Goal: Information Seeking & Learning: Learn about a topic

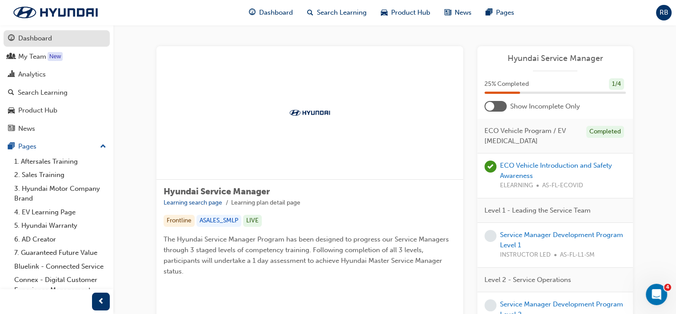
click at [40, 40] on div "Dashboard" at bounding box center [35, 38] width 34 height 10
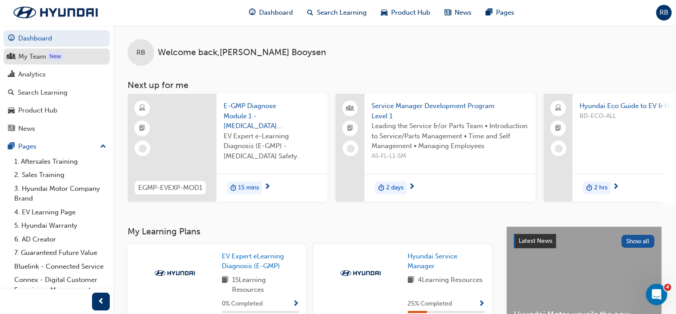
click at [27, 56] on div "My Team" at bounding box center [32, 57] width 28 height 10
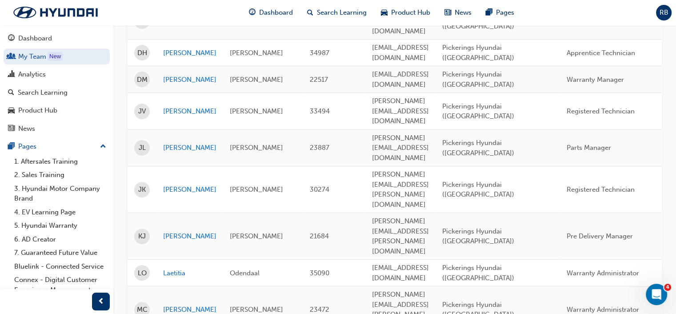
scroll to position [267, 0]
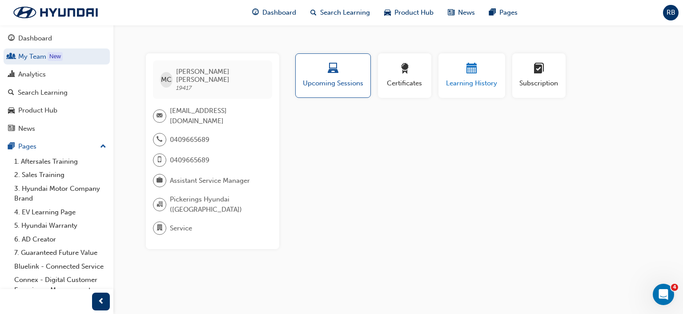
click at [474, 80] on span "Learning History" at bounding box center [471, 83] width 53 height 10
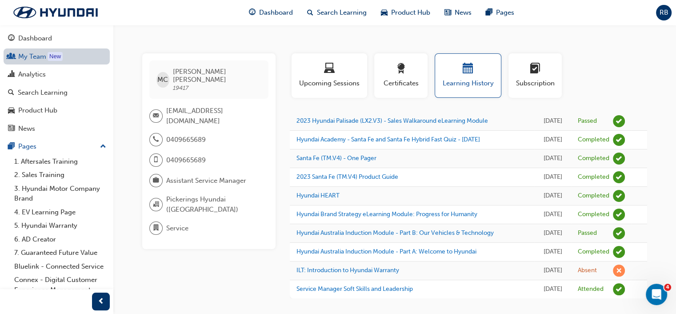
click at [34, 54] on link "My Team New" at bounding box center [57, 56] width 106 height 16
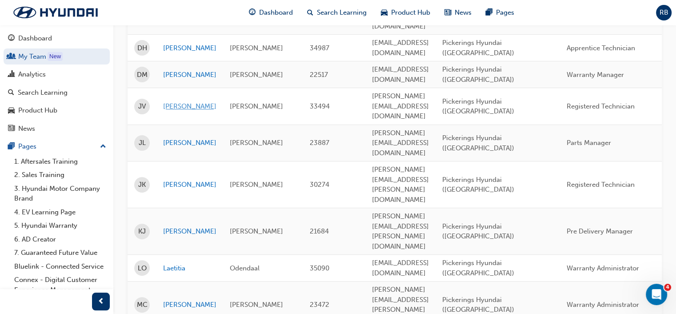
scroll to position [267, 0]
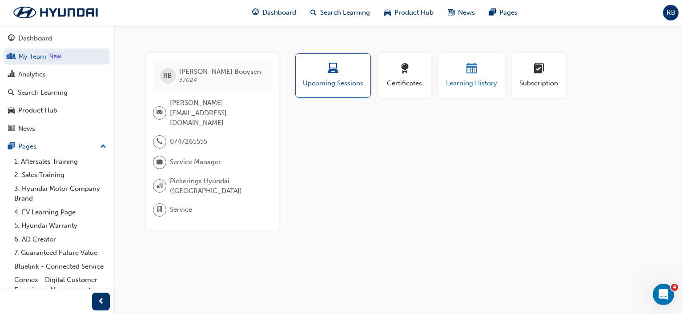
click at [475, 71] on span "calendar-icon" at bounding box center [471, 69] width 11 height 12
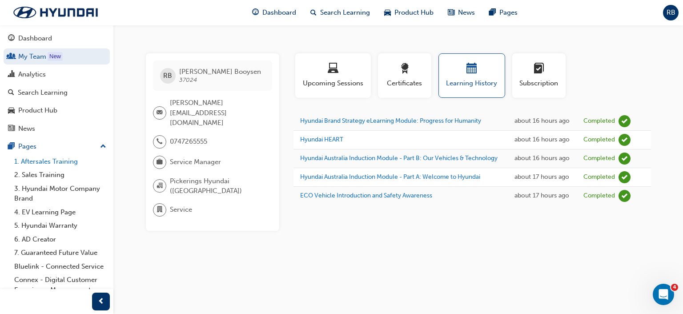
click at [52, 161] on link "1. Aftersales Training" at bounding box center [60, 162] width 99 height 14
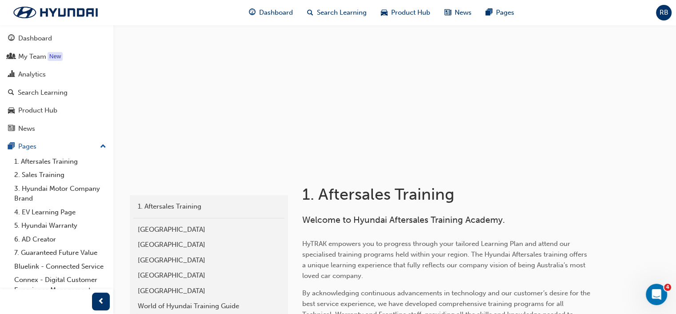
scroll to position [30, 0]
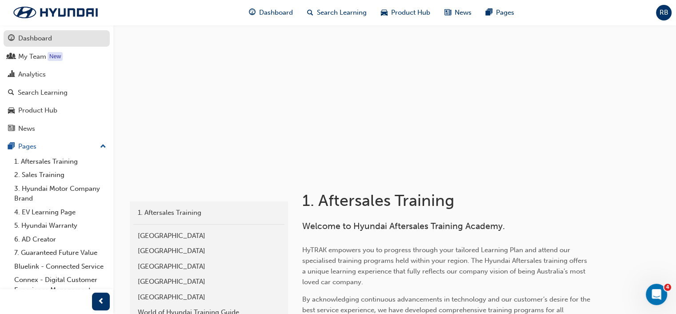
click at [30, 41] on div "Dashboard" at bounding box center [35, 38] width 34 height 10
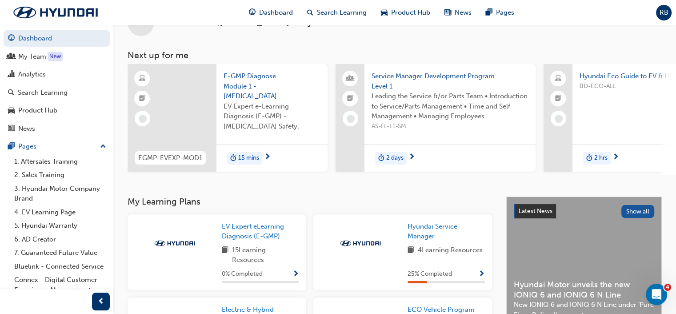
click at [244, 80] on span "E-GMP Diagnose Module 1 - [MEDICAL_DATA] Safety" at bounding box center [272, 86] width 97 height 30
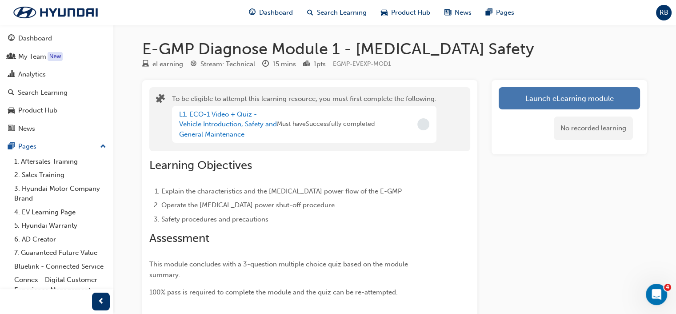
click at [541, 101] on button "Launch eLearning module" at bounding box center [569, 98] width 141 height 22
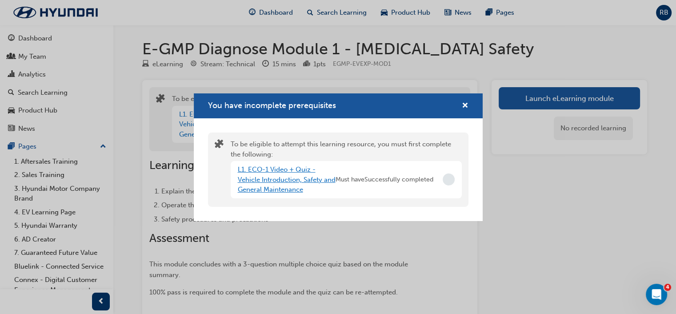
click at [279, 181] on link "L1. ECO-1 Video + Quiz - Vehicle Introduction, Safety and General Maintenance" at bounding box center [287, 179] width 98 height 28
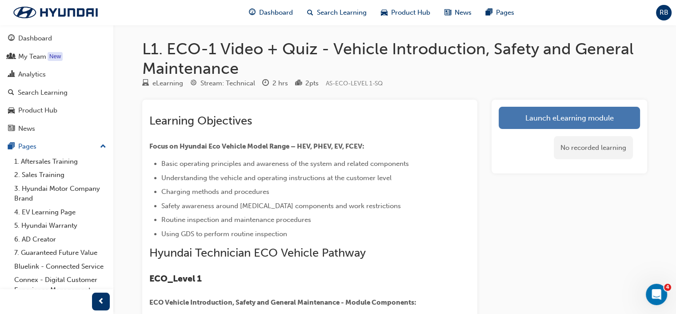
click at [553, 119] on link "Launch eLearning module" at bounding box center [569, 118] width 141 height 22
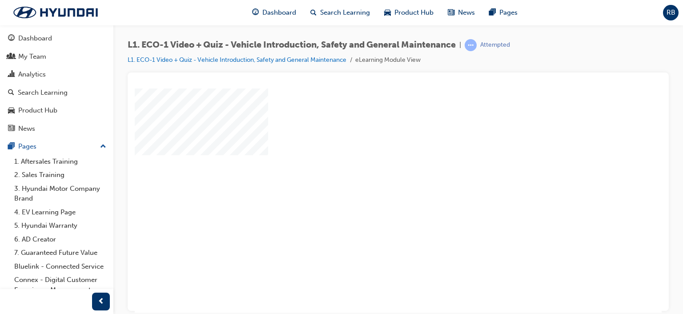
click at [373, 174] on div "play" at bounding box center [373, 174] width 0 height 0
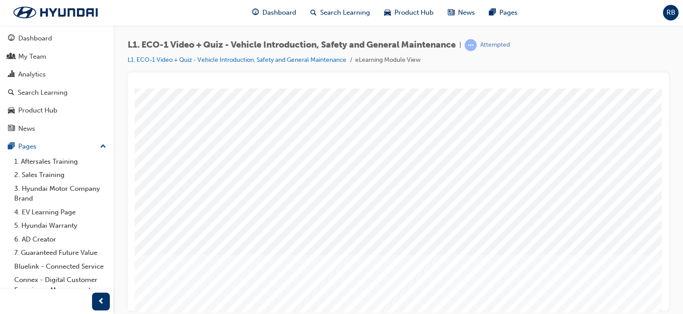
scroll to position [116, 0]
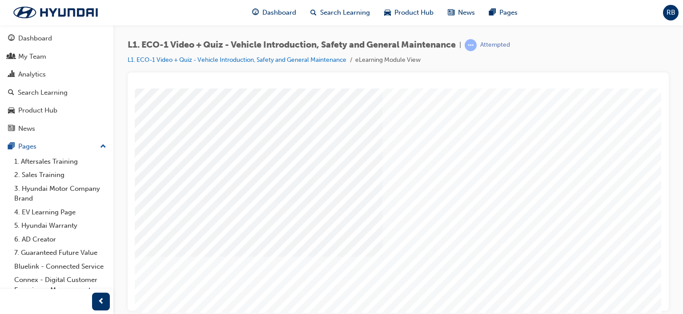
scroll to position [116, 84]
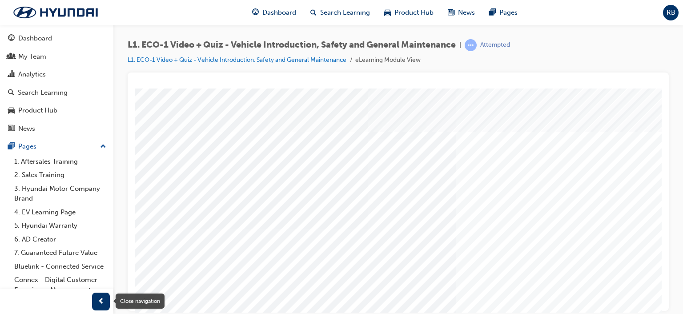
click at [98, 302] on span "prev-icon" at bounding box center [101, 301] width 7 height 11
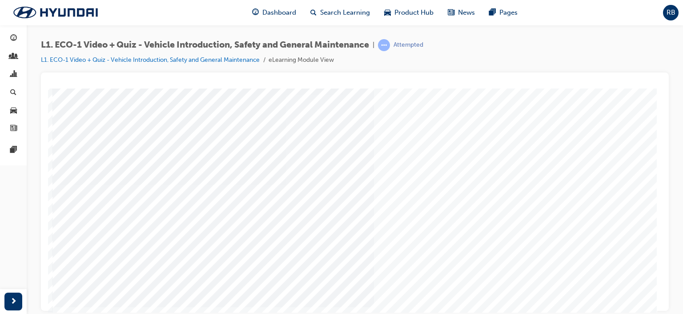
scroll to position [116, 0]
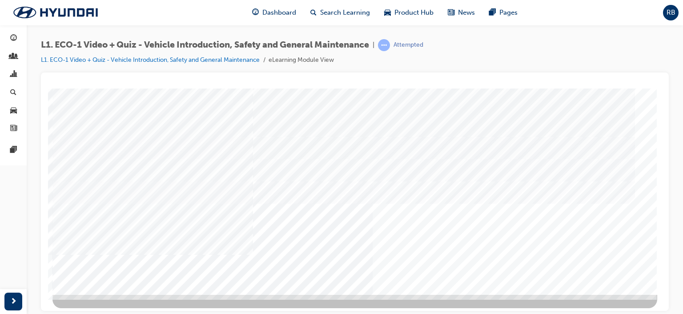
scroll to position [116, 0]
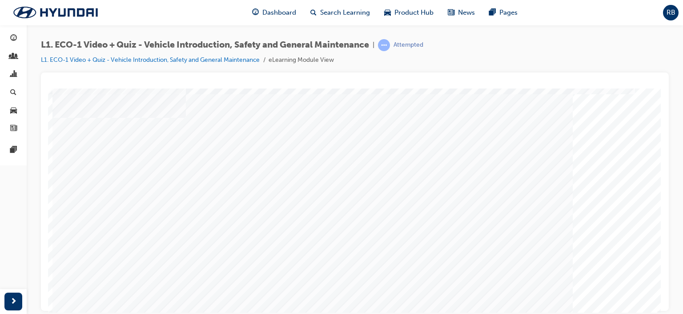
scroll to position [89, 0]
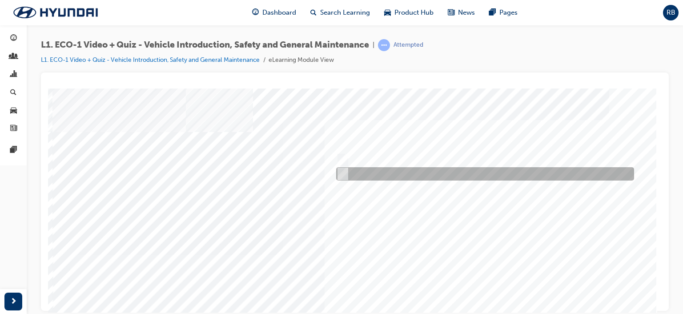
click at [361, 171] on div at bounding box center [483, 173] width 298 height 13
radio input "true"
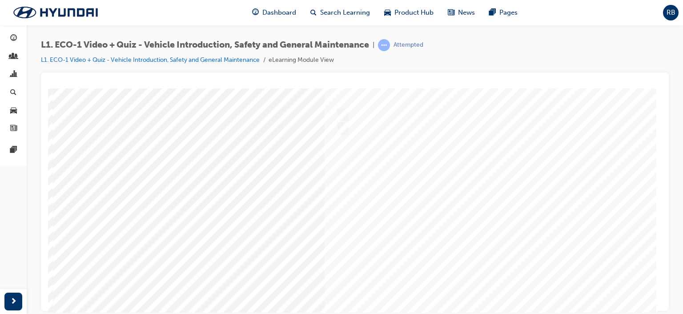
scroll to position [116, 0]
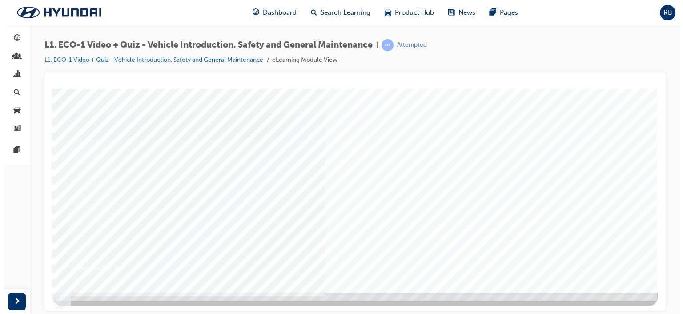
scroll to position [0, 0]
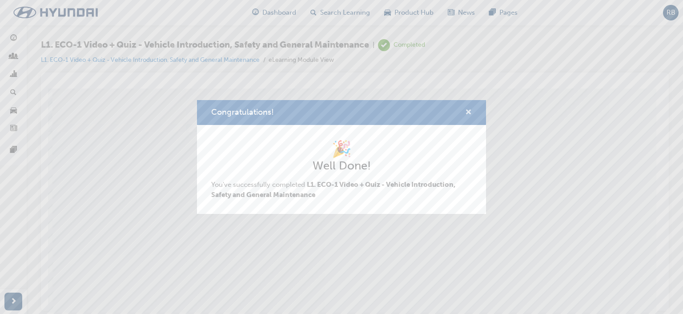
click at [469, 111] on span "cross-icon" at bounding box center [468, 113] width 7 height 8
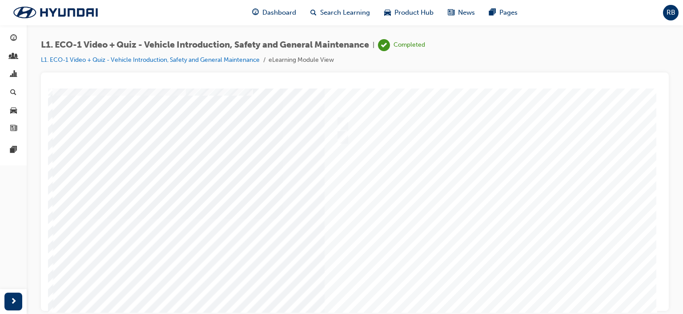
scroll to position [116, 0]
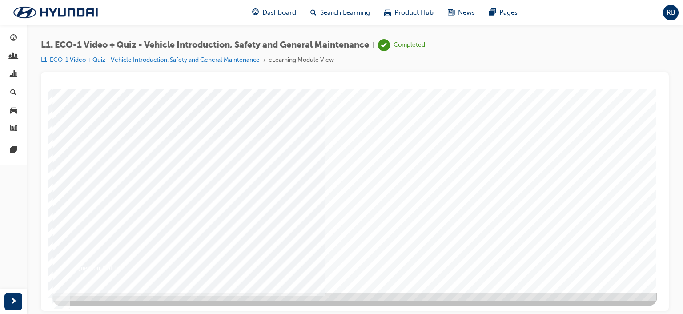
click at [384, 228] on div at bounding box center [354, 132] width 605 height 320
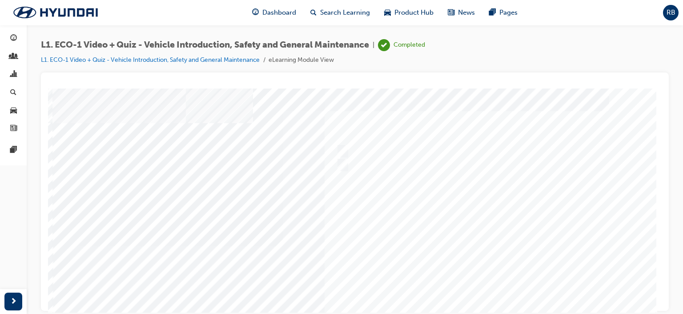
scroll to position [0, 0]
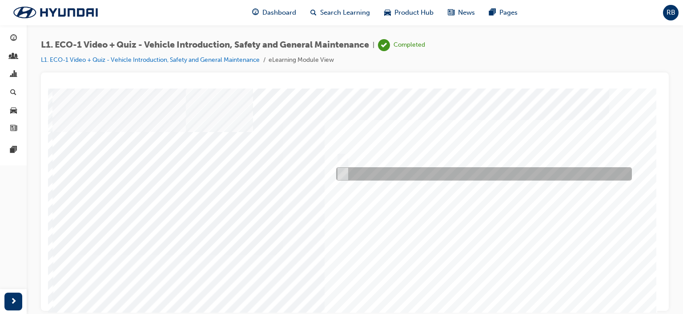
click at [345, 171] on input "No" at bounding box center [341, 174] width 10 height 10
radio input "true"
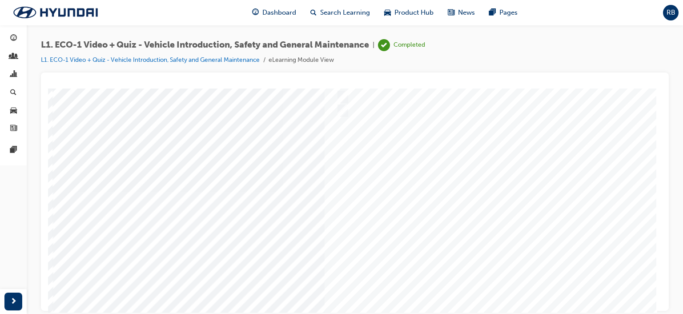
scroll to position [116, 0]
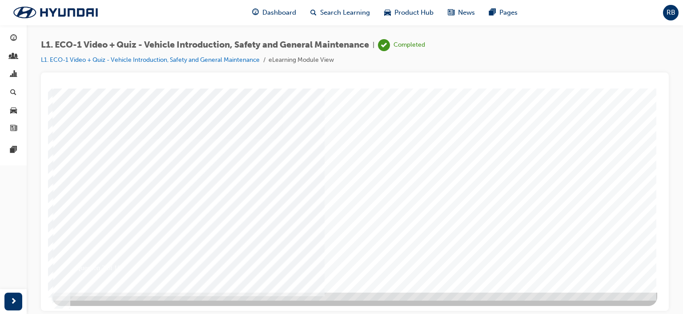
click at [405, 198] on div at bounding box center [354, 132] width 605 height 320
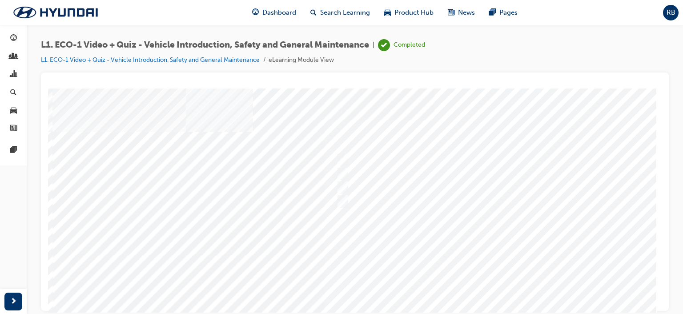
scroll to position [18, 0]
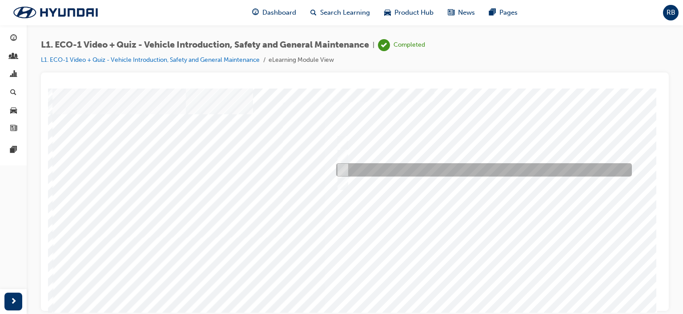
click at [352, 166] on div at bounding box center [482, 169] width 296 height 13
radio input "true"
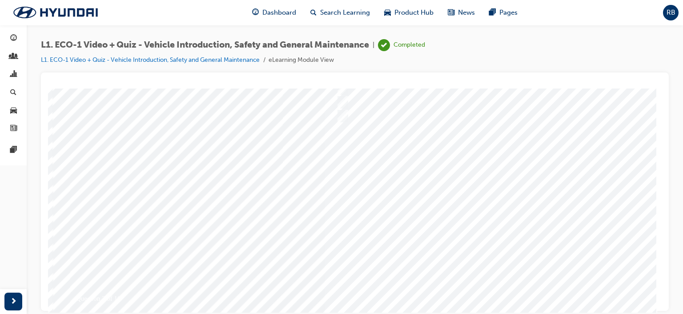
scroll to position [107, 0]
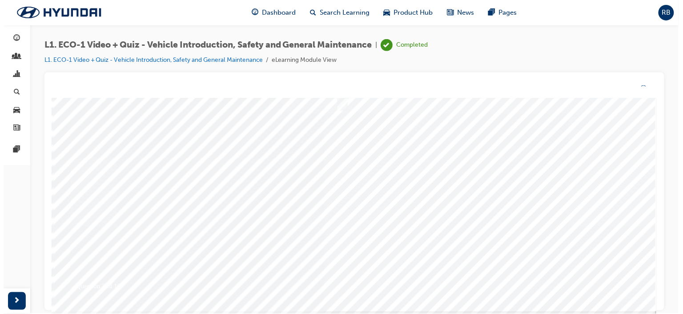
scroll to position [0, 0]
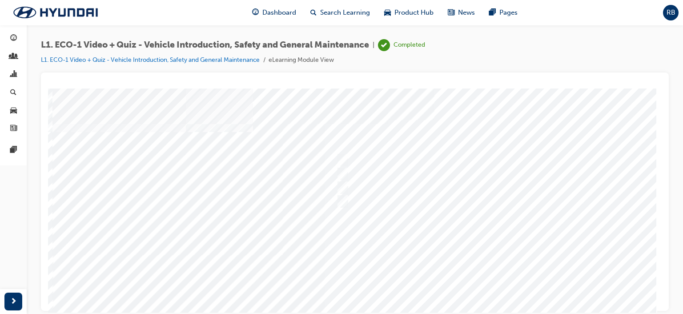
click at [381, 242] on div at bounding box center [354, 248] width 605 height 320
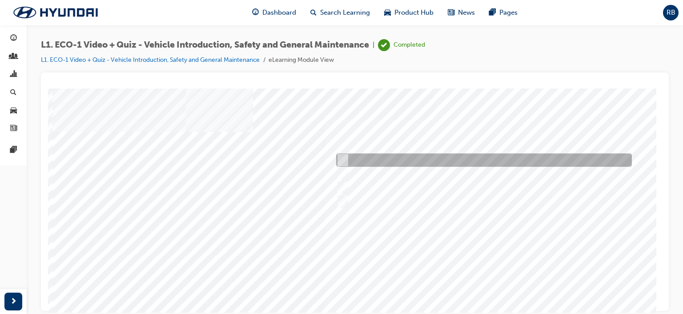
click at [352, 157] on div at bounding box center [482, 159] width 296 height 13
radio input "true"
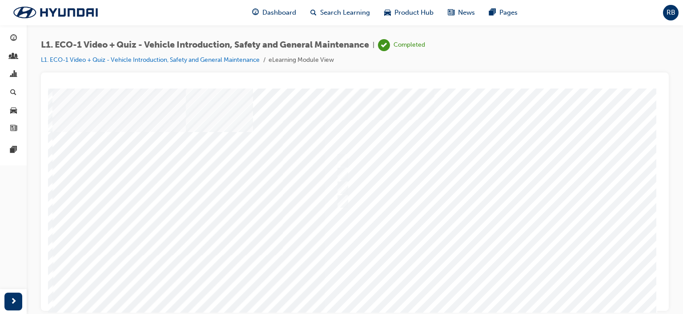
scroll to position [116, 0]
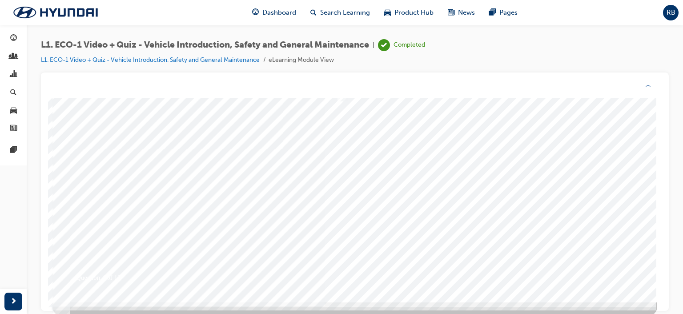
scroll to position [0, 0]
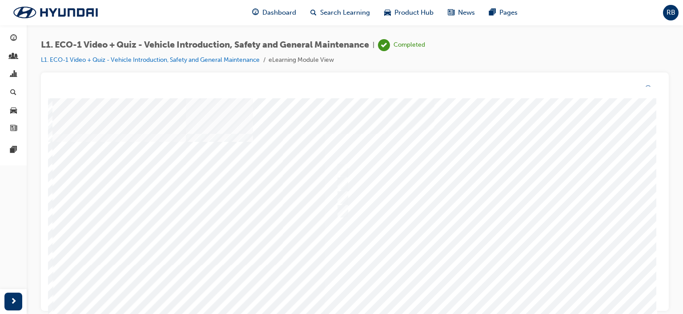
click at [401, 258] on div at bounding box center [354, 258] width 605 height 320
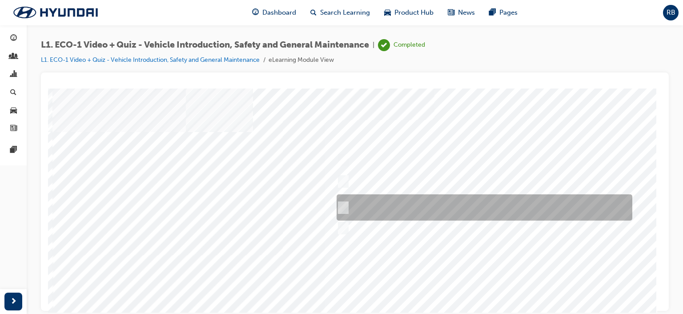
click at [391, 206] on div at bounding box center [482, 207] width 296 height 26
radio input "true"
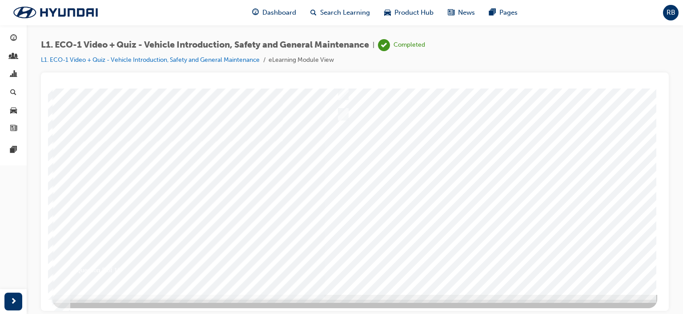
scroll to position [116, 0]
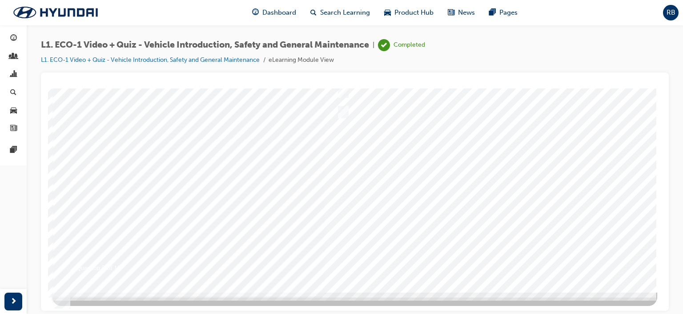
click at [401, 246] on div at bounding box center [354, 132] width 605 height 320
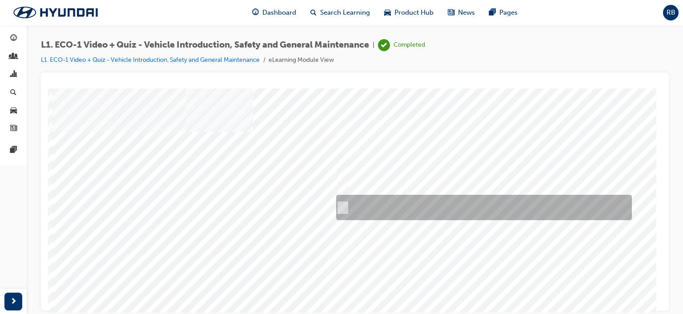
click at [369, 202] on div at bounding box center [482, 207] width 296 height 25
radio input "true"
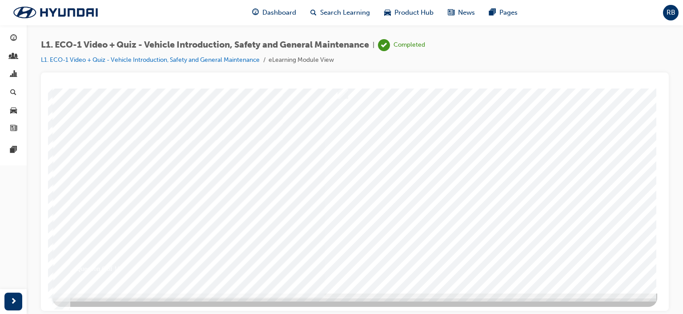
scroll to position [116, 0]
click at [398, 246] on div at bounding box center [354, 132] width 605 height 320
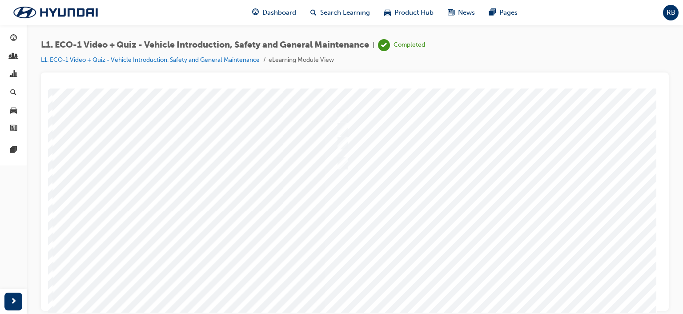
scroll to position [0, 0]
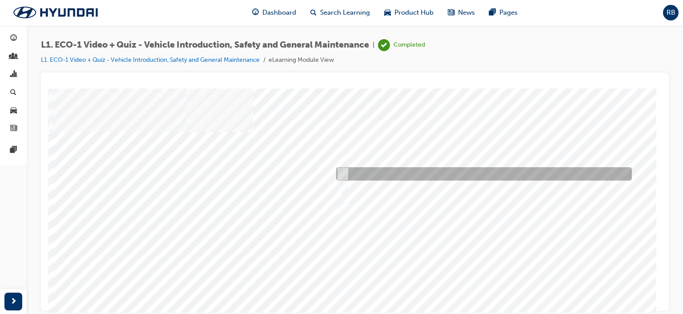
click at [340, 173] on input "No." at bounding box center [341, 174] width 10 height 10
radio input "true"
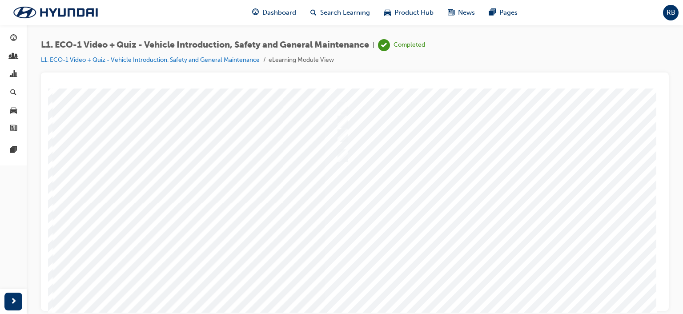
scroll to position [116, 0]
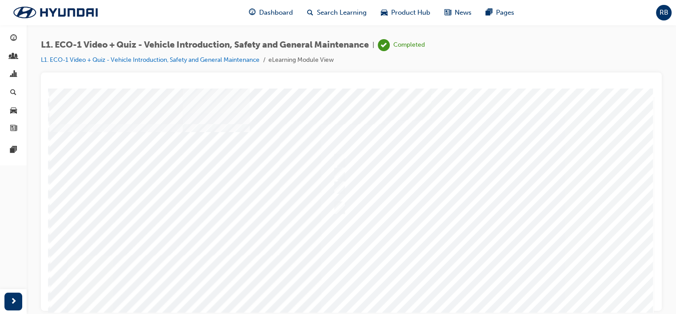
drag, startPoint x: 407, startPoint y: 246, endPoint x: 407, endPoint y: 237, distance: 9.3
click at [407, 237] on div at bounding box center [351, 248] width 605 height 320
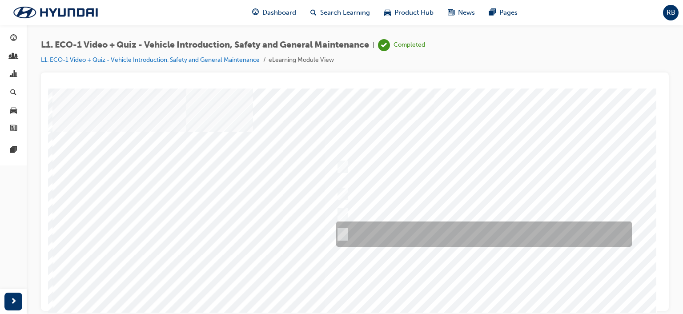
click at [350, 233] on div at bounding box center [482, 233] width 296 height 25
radio input "true"
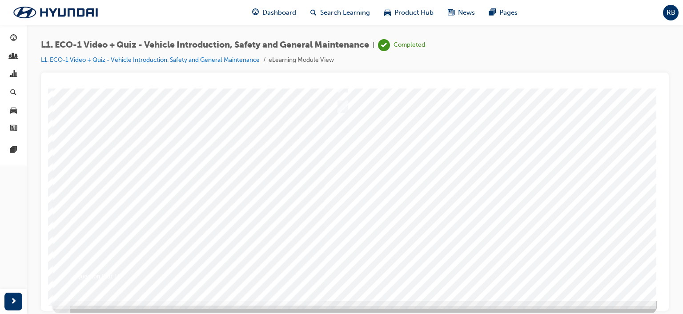
scroll to position [116, 0]
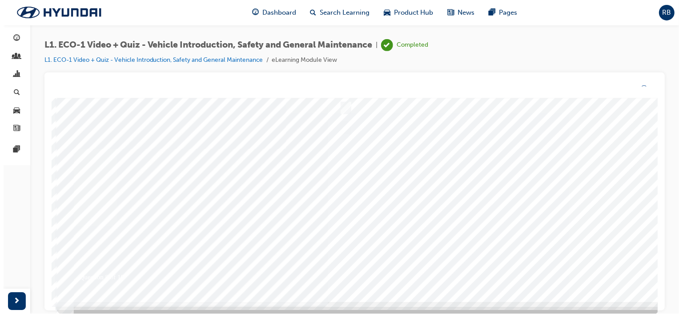
scroll to position [0, 0]
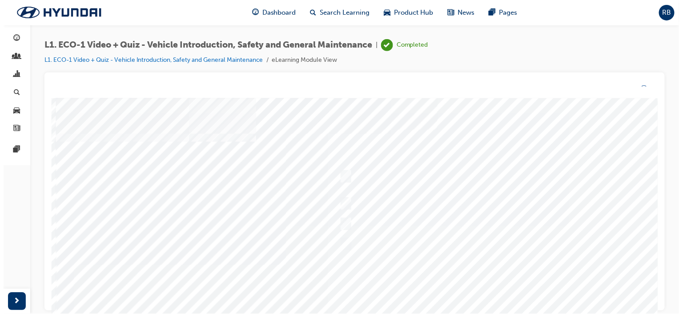
click at [406, 264] on div at bounding box center [358, 258] width 605 height 320
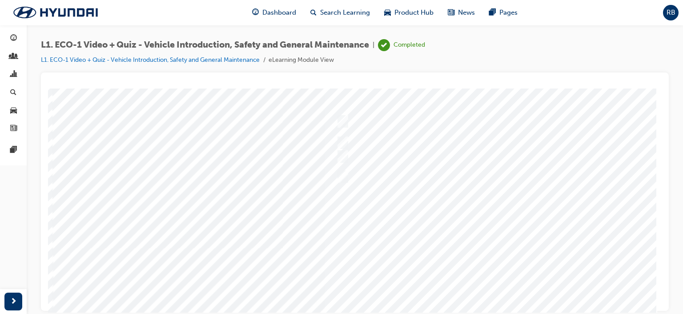
scroll to position [36, 0]
drag, startPoint x: 709, startPoint y: 388, endPoint x: 659, endPoint y: 301, distance: 100.4
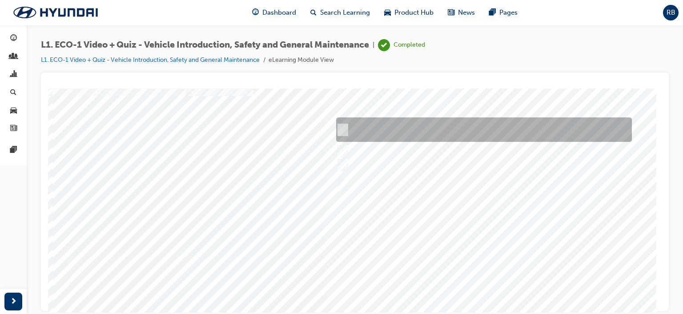
click at [349, 126] on div at bounding box center [482, 129] width 296 height 24
radio input "true"
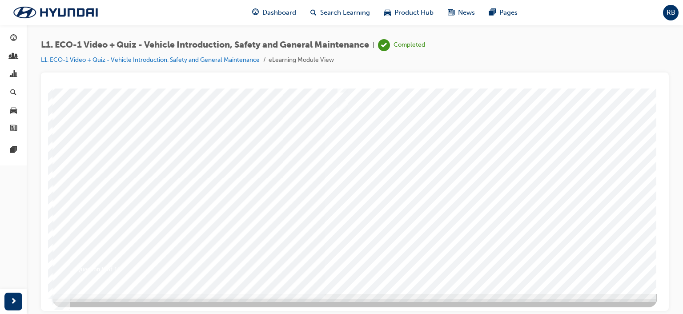
scroll to position [116, 0]
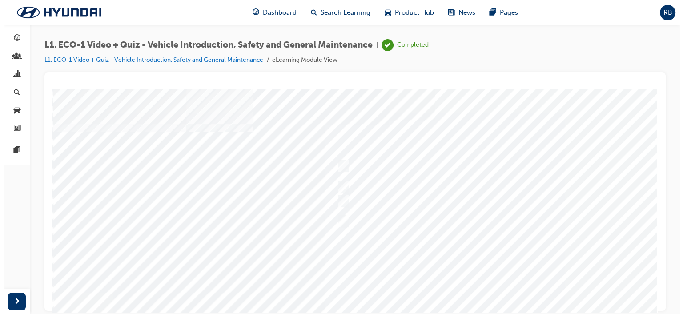
click at [421, 257] on div at bounding box center [354, 248] width 605 height 320
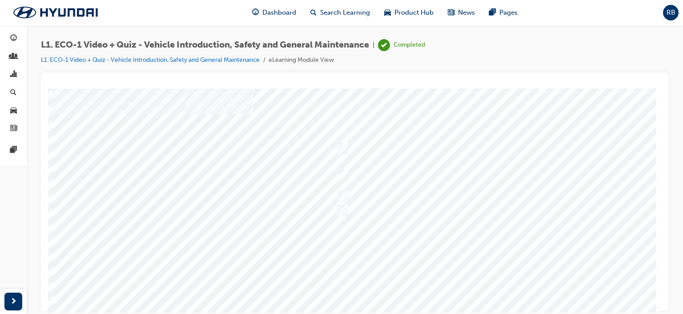
scroll to position [9, 0]
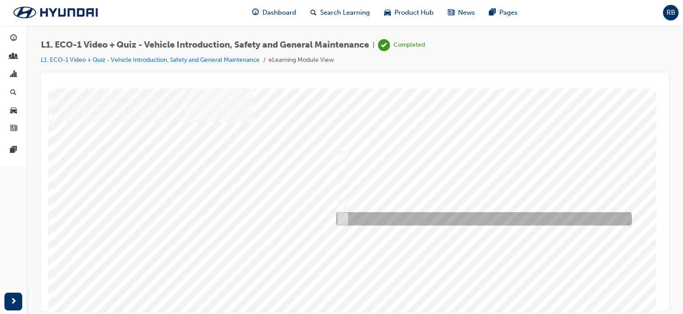
click at [365, 219] on div at bounding box center [482, 218] width 296 height 13
radio input "true"
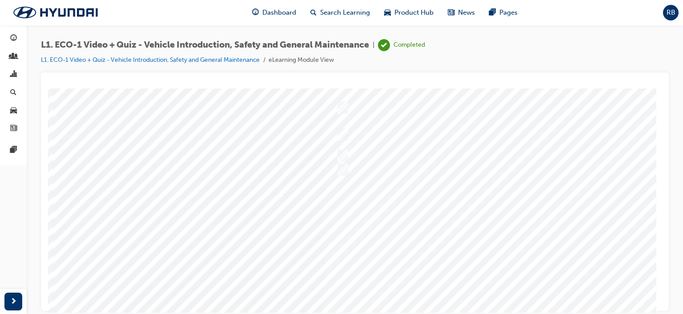
scroll to position [116, 0]
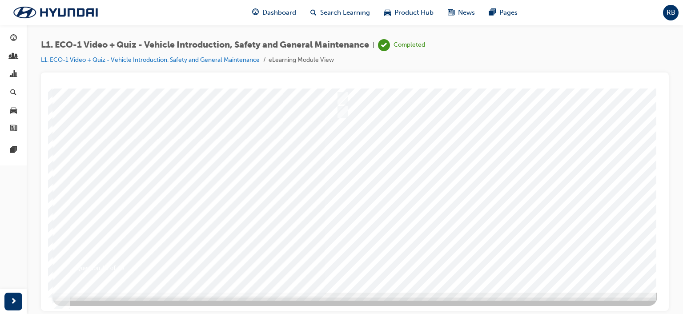
click at [432, 252] on div at bounding box center [354, 132] width 605 height 320
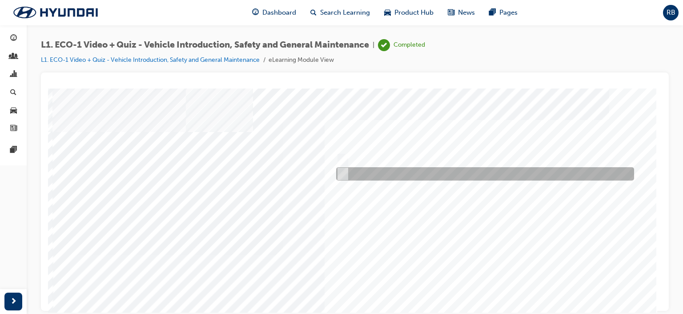
click at [359, 171] on div at bounding box center [483, 173] width 298 height 13
radio input "true"
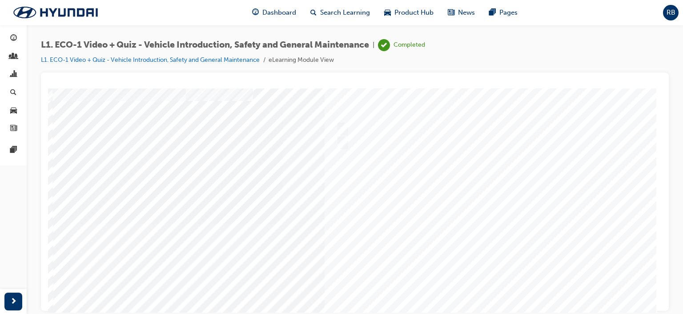
scroll to position [116, 0]
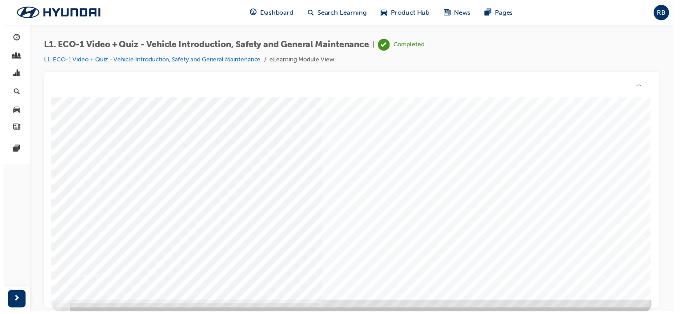
scroll to position [0, 0]
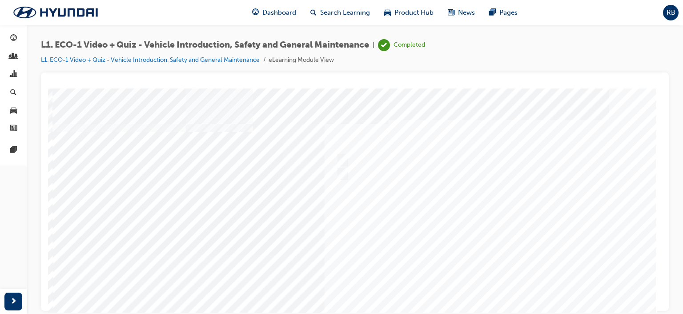
click at [428, 249] on div at bounding box center [354, 248] width 605 height 320
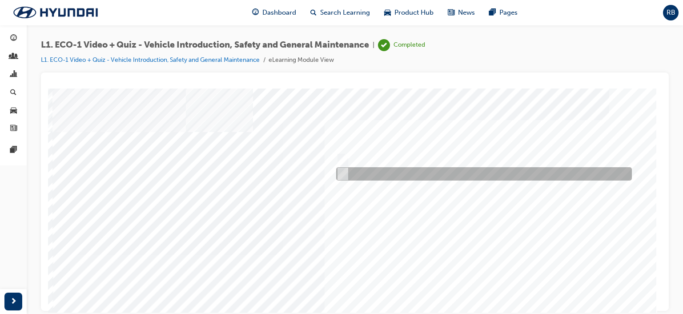
click at [343, 175] on input "No" at bounding box center [341, 174] width 10 height 10
radio input "true"
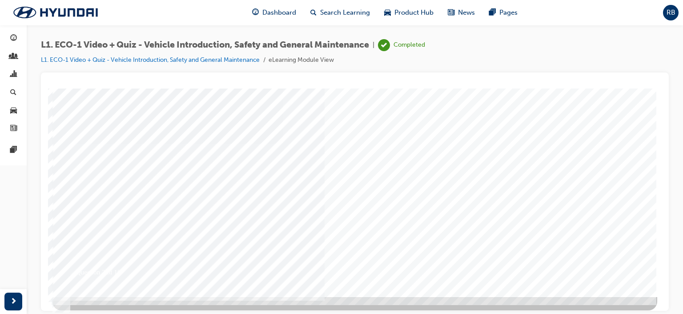
scroll to position [116, 0]
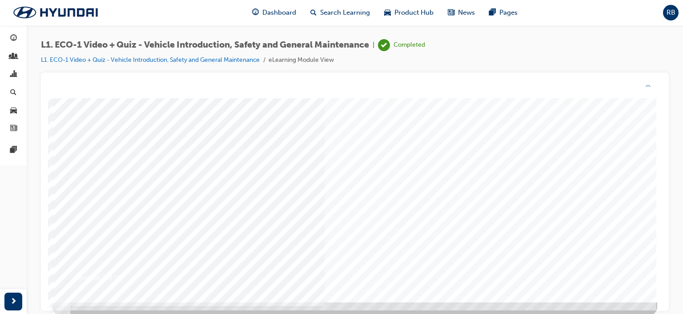
scroll to position [0, 0]
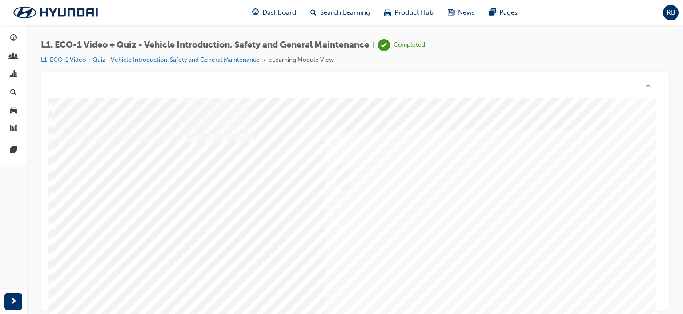
click at [422, 263] on div at bounding box center [354, 258] width 605 height 320
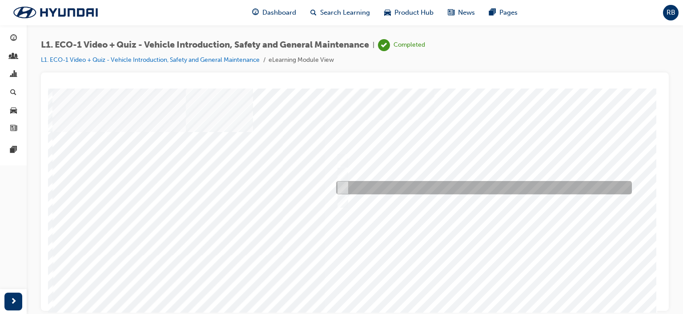
click at [375, 187] on div at bounding box center [482, 187] width 296 height 13
radio input "true"
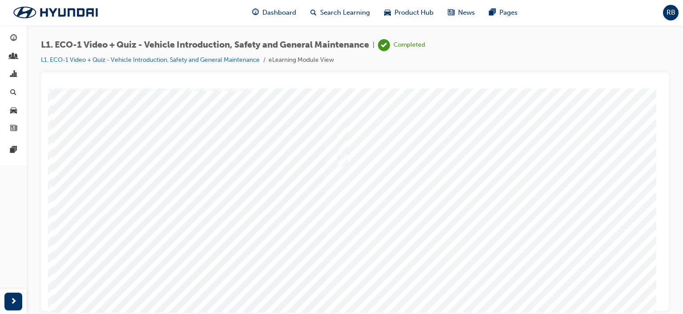
scroll to position [116, 0]
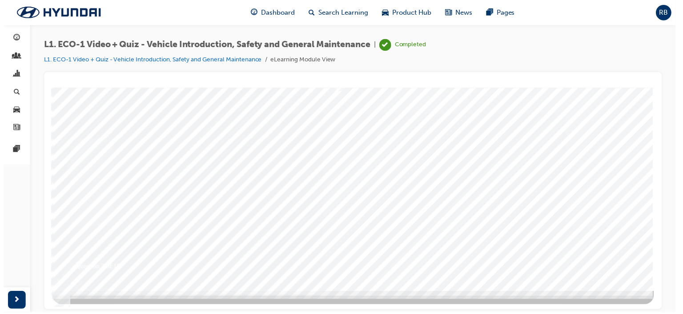
click at [414, 235] on div at bounding box center [354, 132] width 605 height 320
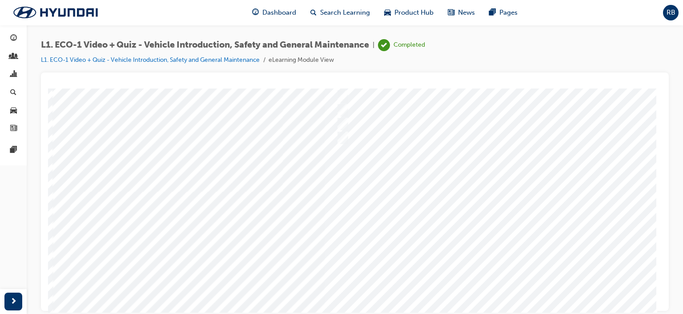
scroll to position [0, 0]
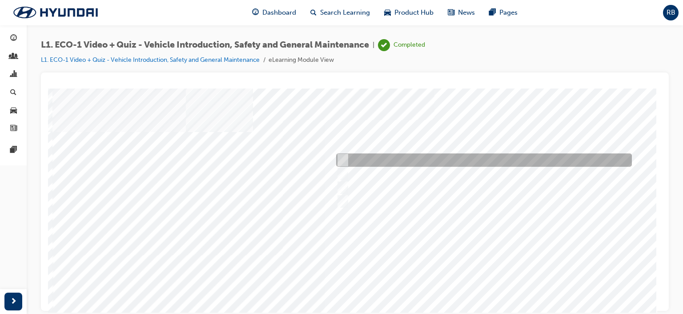
click at [377, 161] on div at bounding box center [482, 159] width 296 height 13
radio input "true"
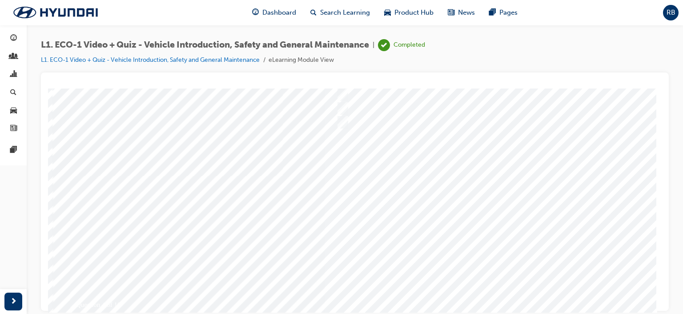
scroll to position [89, 0]
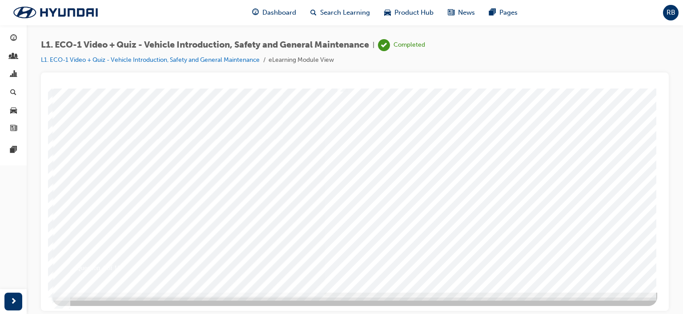
click at [416, 251] on div at bounding box center [354, 132] width 605 height 320
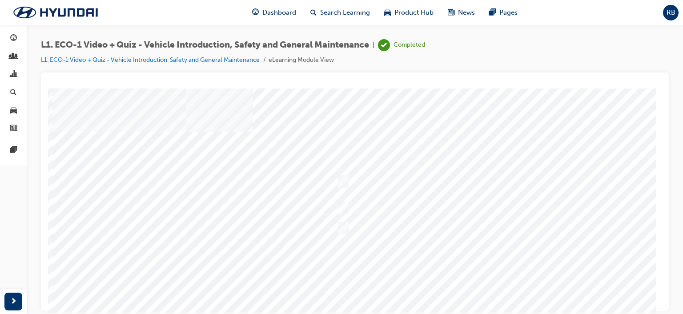
scroll to position [44, 0]
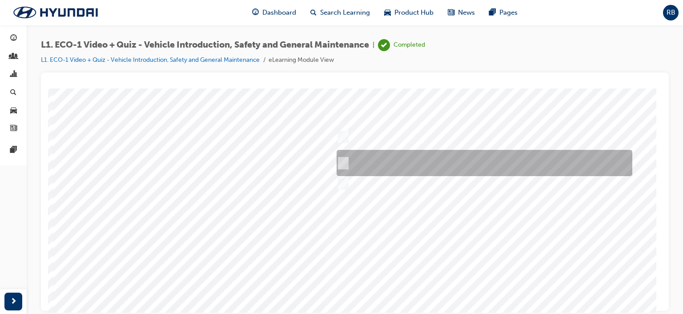
click at [345, 157] on div at bounding box center [482, 163] width 296 height 26
radio input "true"
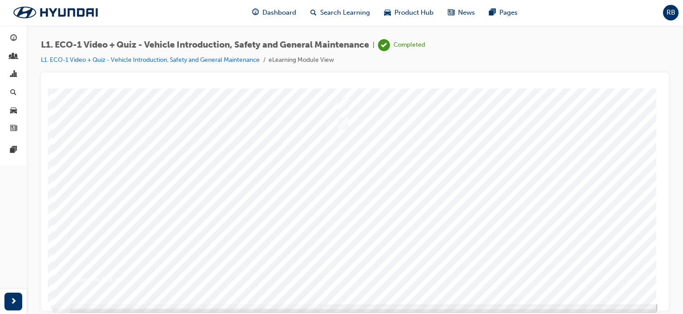
scroll to position [116, 0]
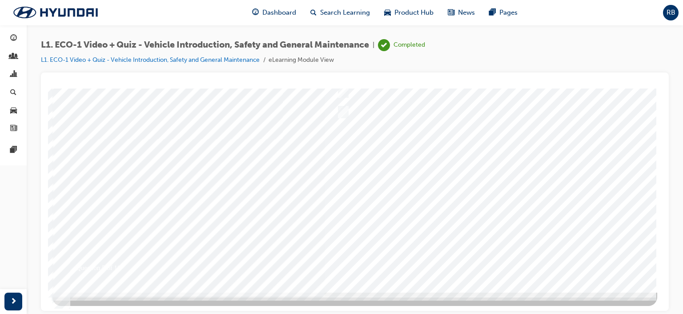
click at [409, 249] on div at bounding box center [354, 132] width 605 height 320
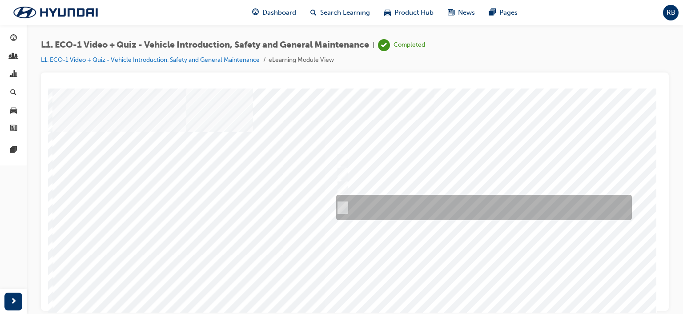
click at [374, 200] on div at bounding box center [482, 207] width 296 height 25
radio input "true"
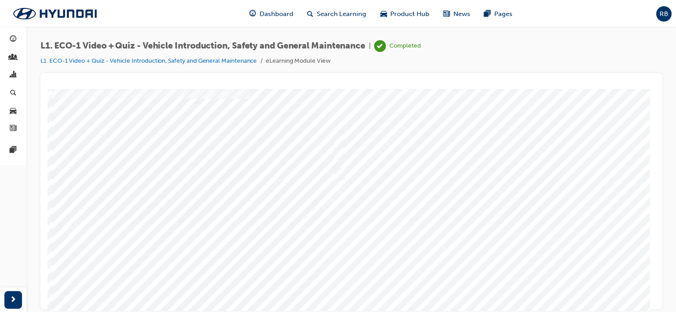
scroll to position [116, 0]
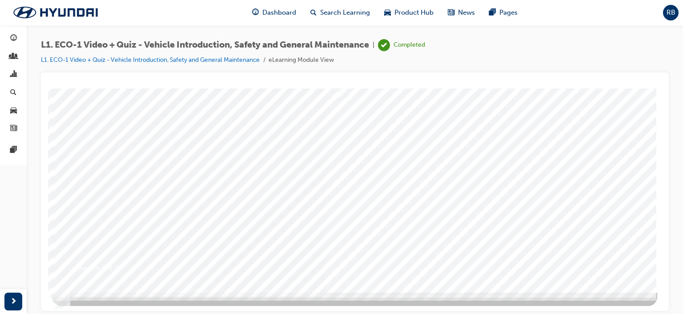
click at [482, 256] on div at bounding box center [354, 132] width 605 height 320
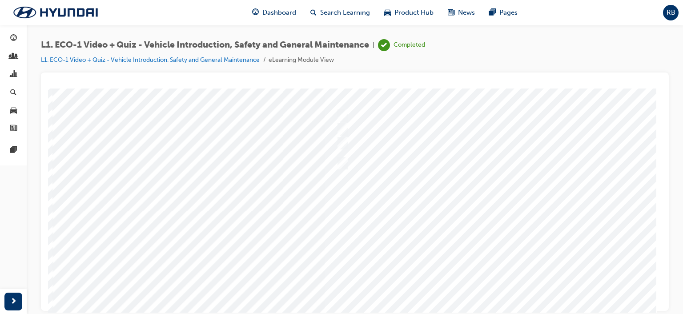
scroll to position [0, 0]
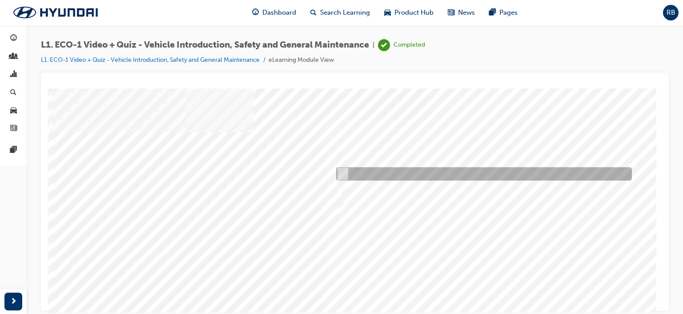
click at [364, 174] on div at bounding box center [482, 173] width 296 height 13
radio input "true"
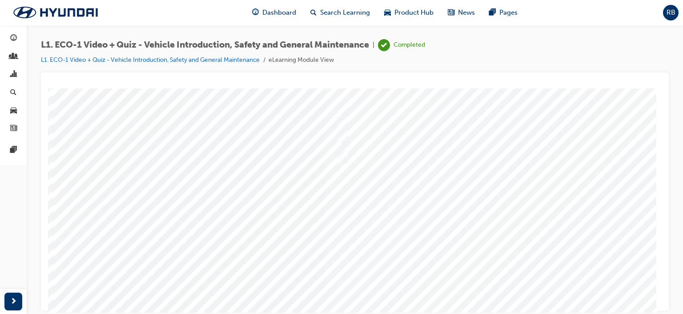
scroll to position [89, 0]
click at [431, 285] on div at bounding box center [354, 159] width 605 height 320
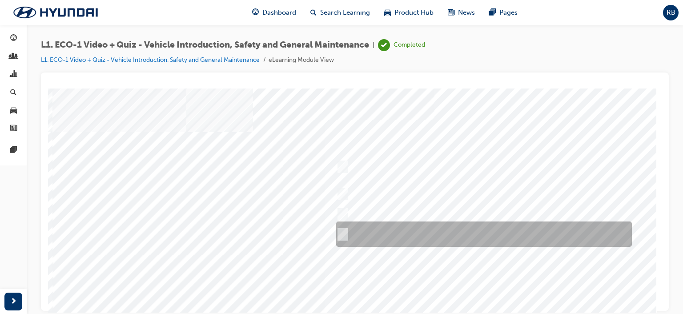
click at [391, 235] on div at bounding box center [482, 233] width 296 height 25
radio input "true"
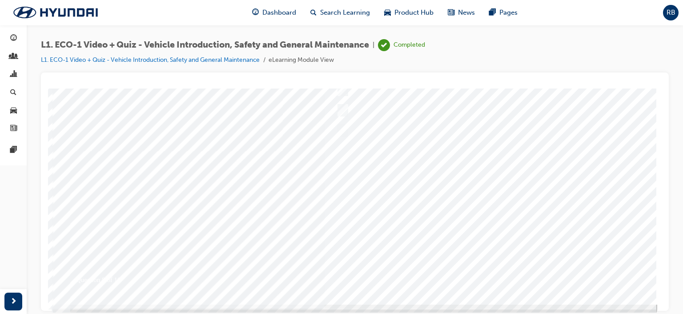
scroll to position [116, 0]
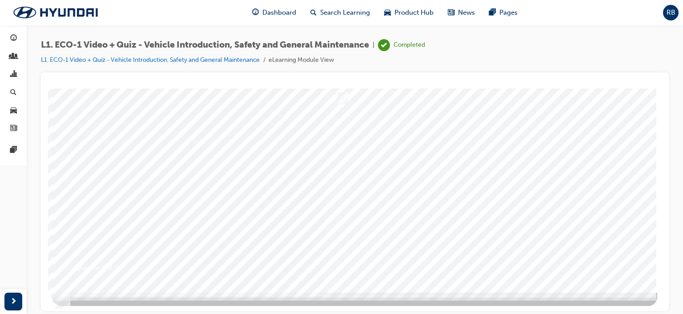
click at [421, 250] on div at bounding box center [354, 132] width 605 height 320
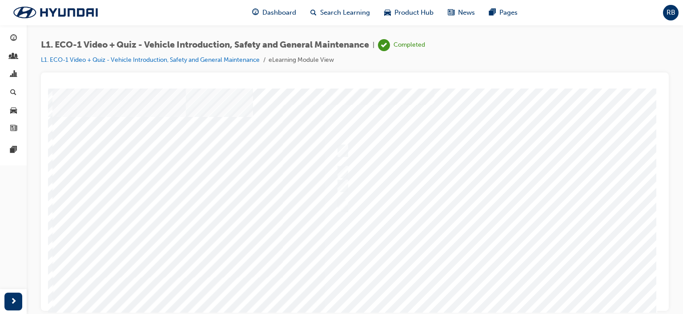
scroll to position [0, 0]
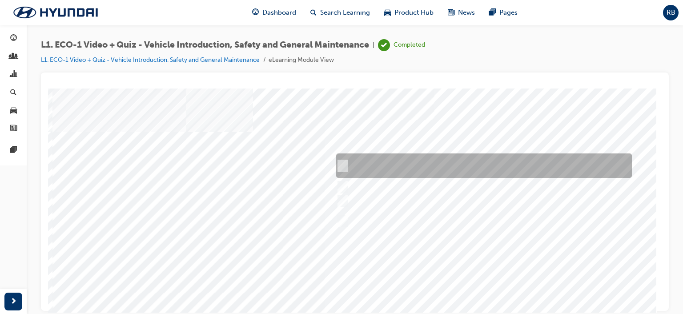
click at [363, 169] on div at bounding box center [482, 165] width 296 height 24
radio input "true"
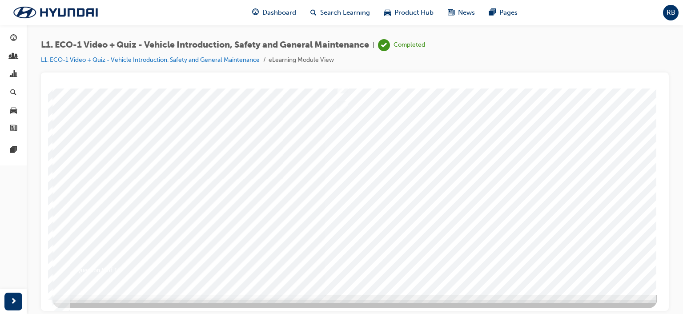
scroll to position [116, 0]
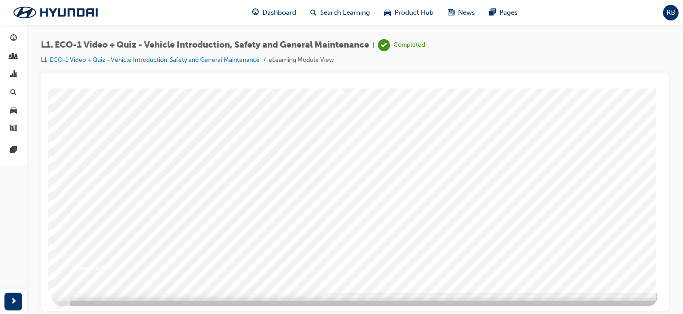
click at [410, 258] on div at bounding box center [354, 132] width 605 height 320
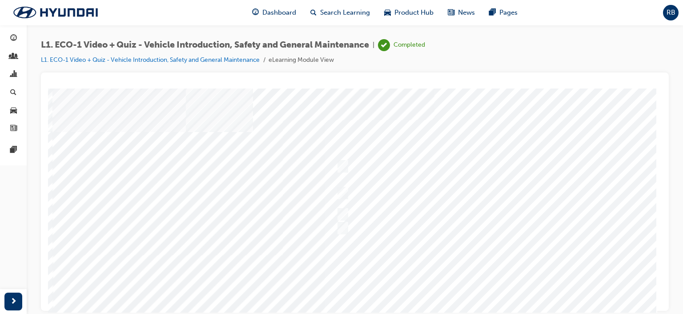
scroll to position [44, 0]
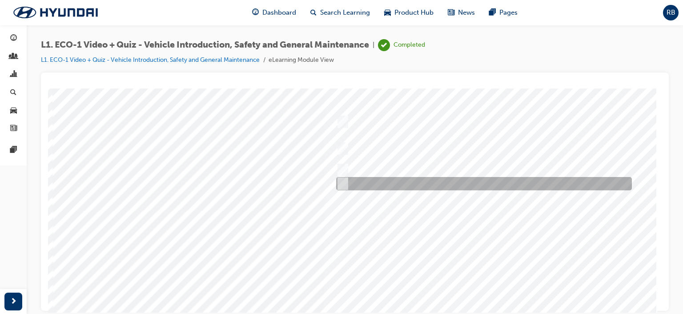
click at [355, 183] on div at bounding box center [482, 183] width 296 height 13
radio input "true"
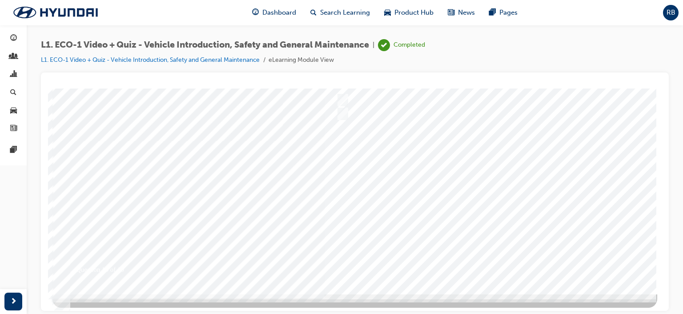
scroll to position [116, 0]
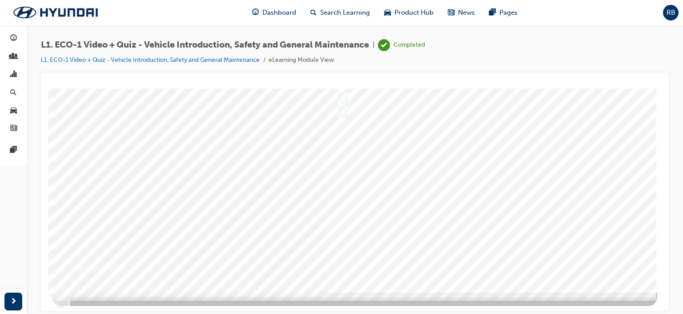
click at [391, 201] on div at bounding box center [354, 132] width 605 height 320
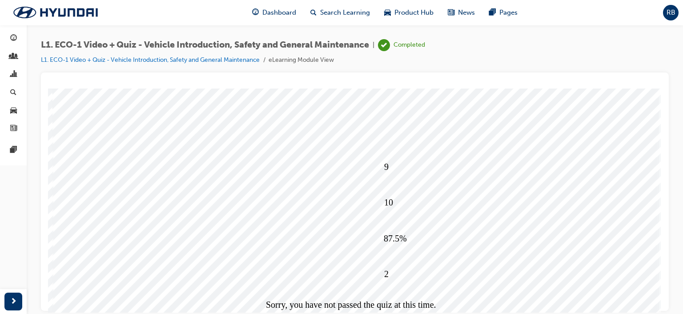
scroll to position [110, 0]
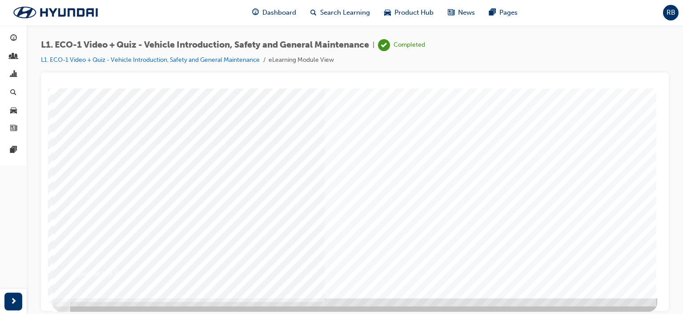
scroll to position [0, 0]
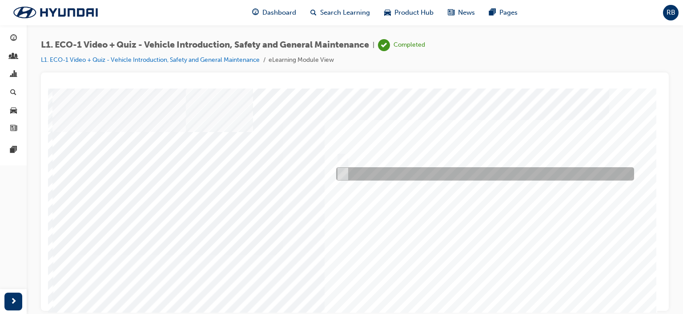
click at [343, 172] on input "No" at bounding box center [341, 174] width 10 height 10
radio input "true"
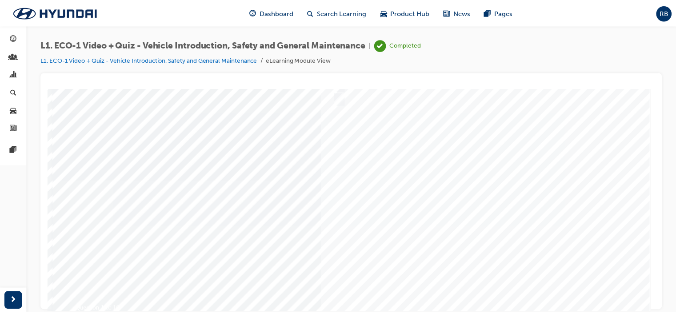
scroll to position [89, 0]
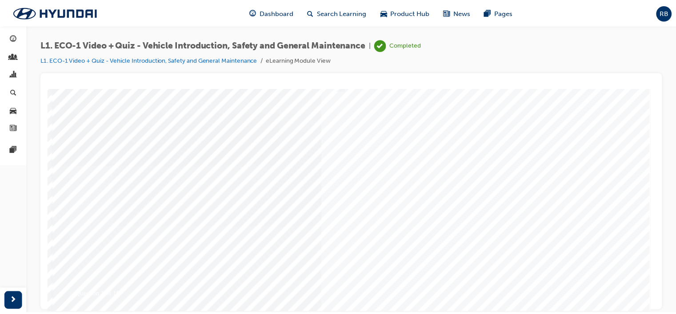
click at [423, 277] on div at bounding box center [354, 160] width 605 height 320
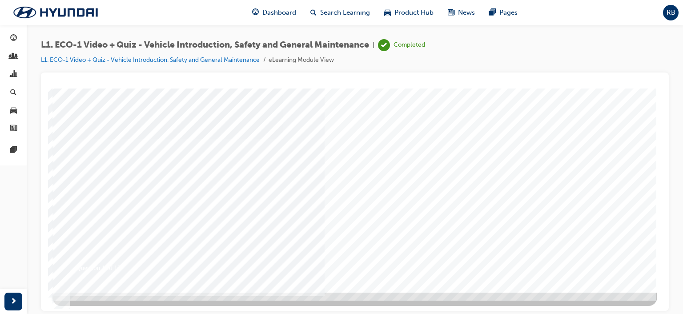
scroll to position [0, 0]
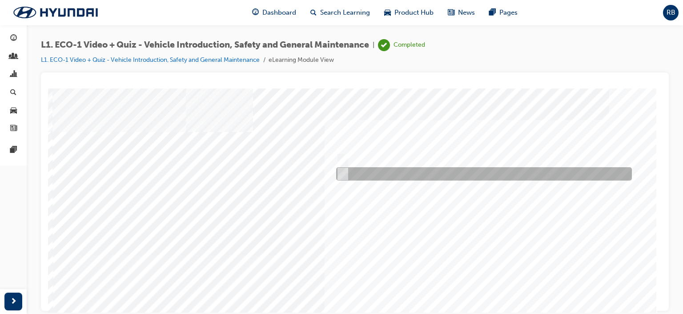
click at [350, 172] on div at bounding box center [482, 173] width 296 height 13
radio input "true"
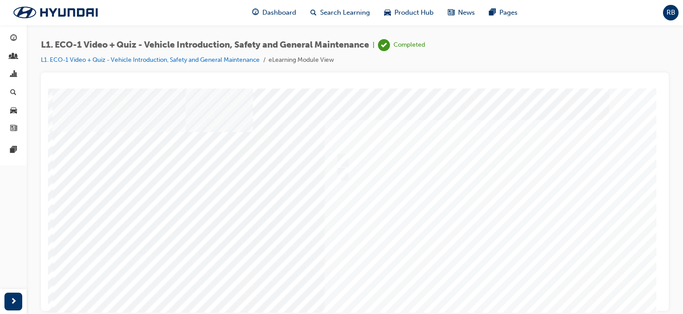
scroll to position [116, 0]
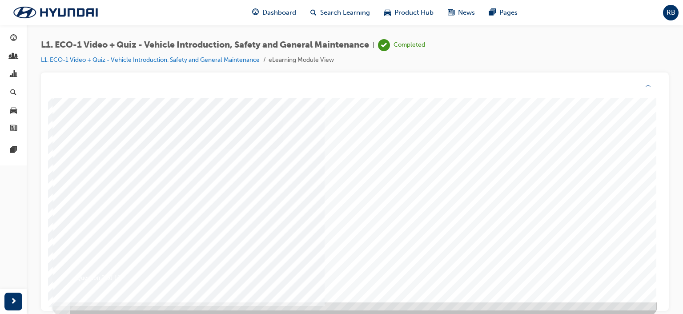
click at [416, 264] on div at bounding box center [354, 142] width 605 height 320
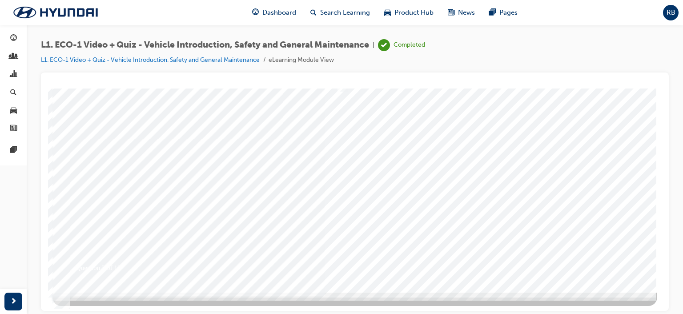
scroll to position [0, 0]
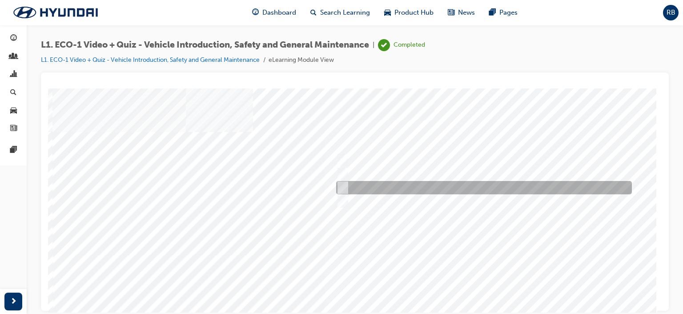
click at [376, 188] on div at bounding box center [482, 187] width 296 height 13
radio input "true"
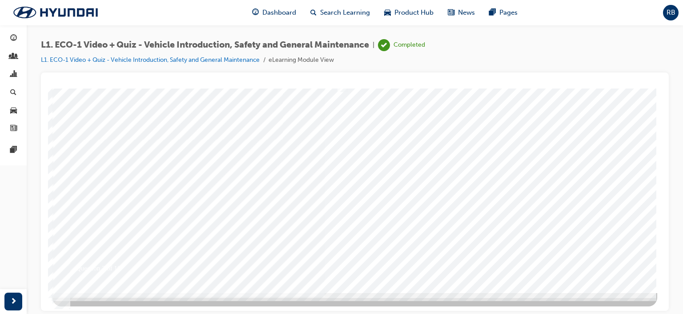
scroll to position [116, 0]
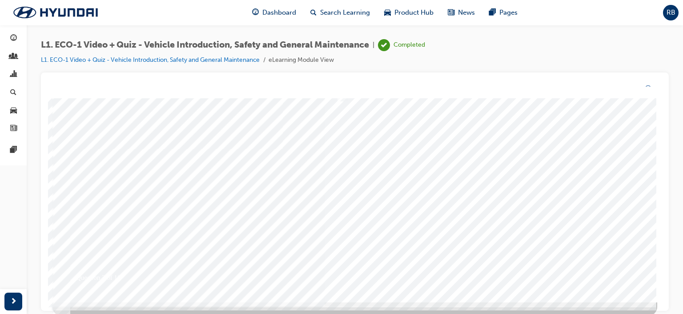
scroll to position [0, 0]
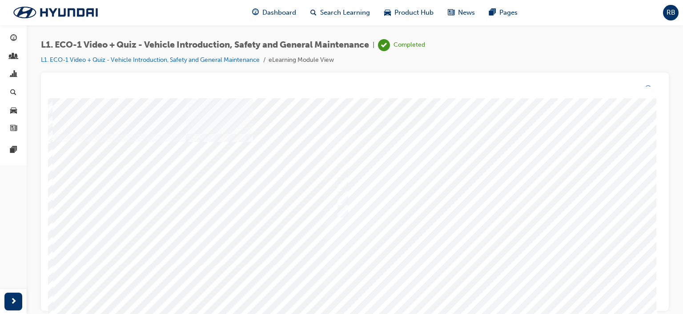
click at [426, 266] on div at bounding box center [354, 258] width 605 height 320
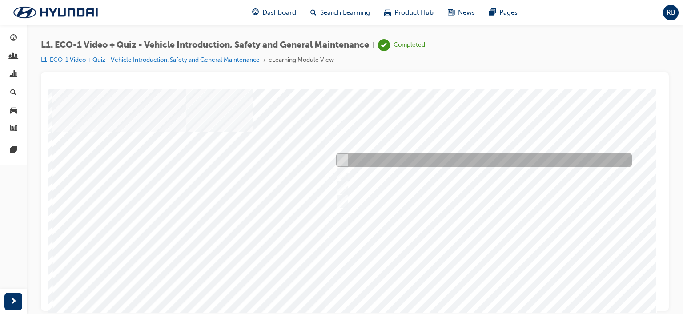
click at [378, 155] on div at bounding box center [482, 159] width 296 height 13
radio input "true"
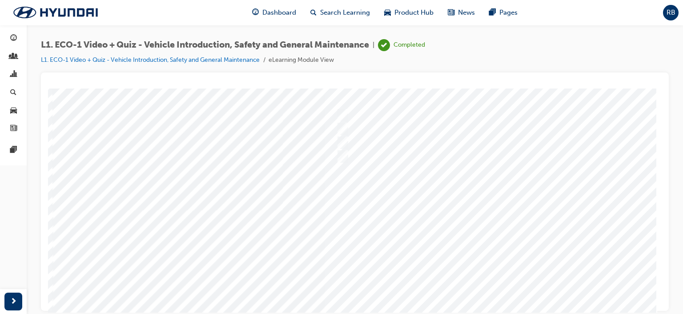
scroll to position [116, 0]
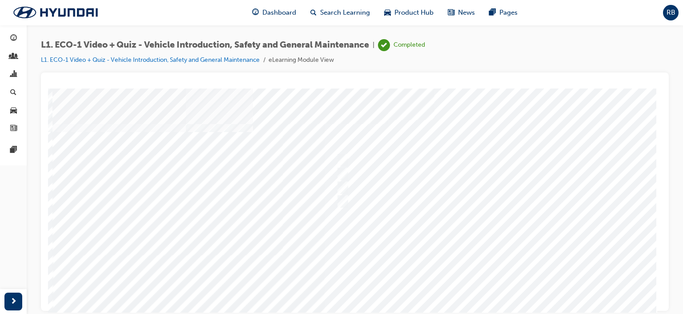
click at [432, 258] on div at bounding box center [354, 248] width 605 height 320
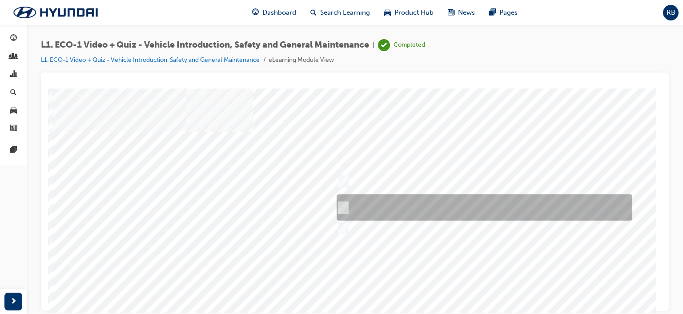
click at [363, 204] on div at bounding box center [482, 207] width 296 height 26
radio input "true"
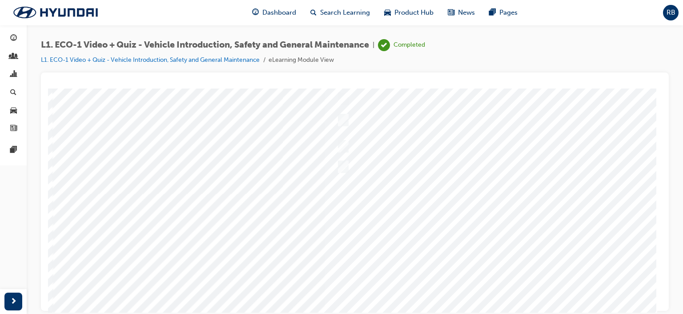
scroll to position [116, 0]
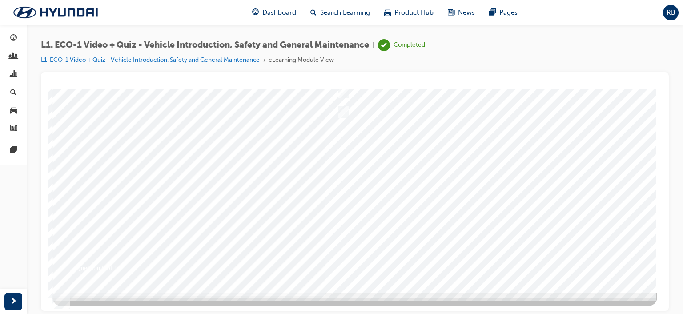
click at [422, 253] on div at bounding box center [354, 132] width 605 height 320
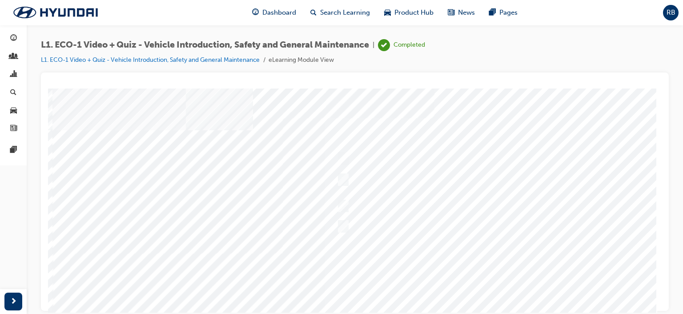
scroll to position [0, 0]
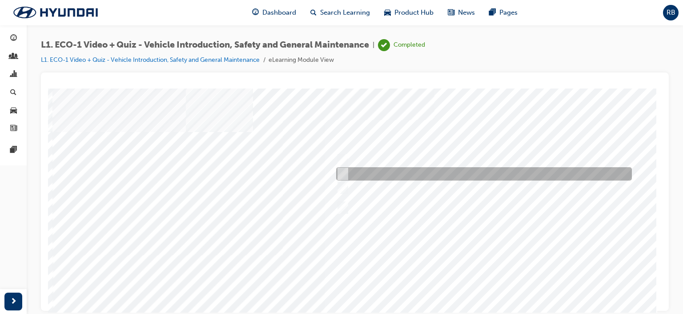
click at [344, 174] on input "Under the instruction of an Eco Vehicle Specialist Technician." at bounding box center [341, 174] width 10 height 10
radio input "true"
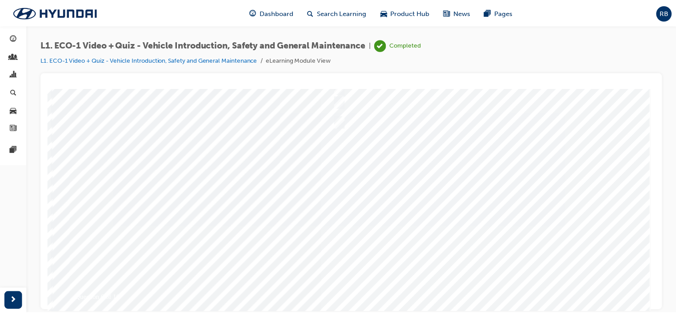
scroll to position [116, 0]
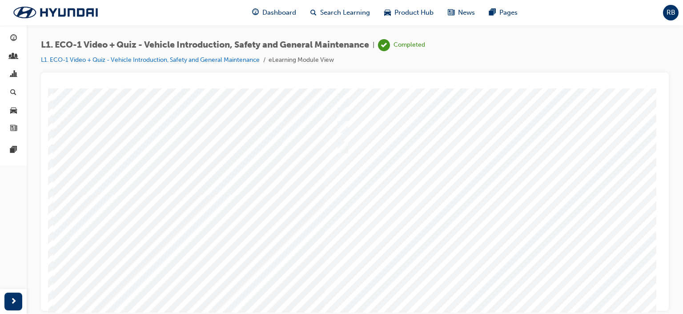
scroll to position [89, 0]
click at [391, 265] on div at bounding box center [354, 159] width 605 height 320
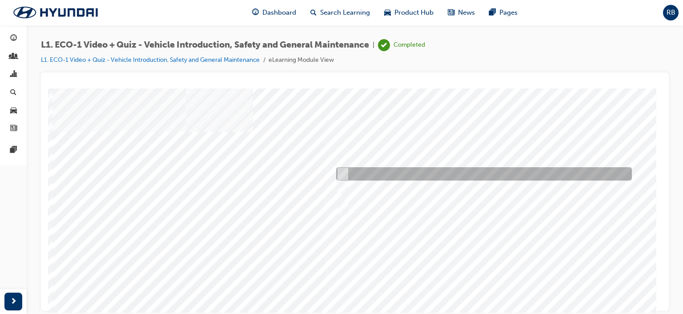
click at [355, 171] on div at bounding box center [482, 173] width 296 height 13
radio input "true"
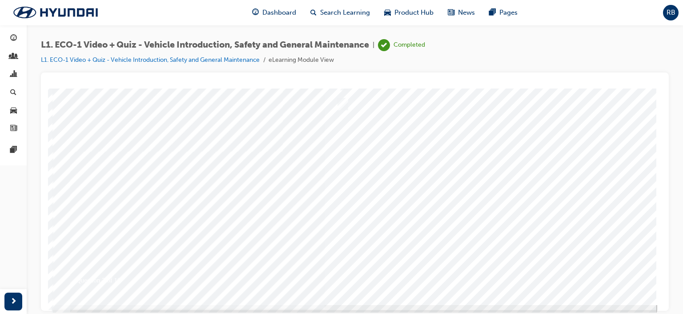
scroll to position [116, 0]
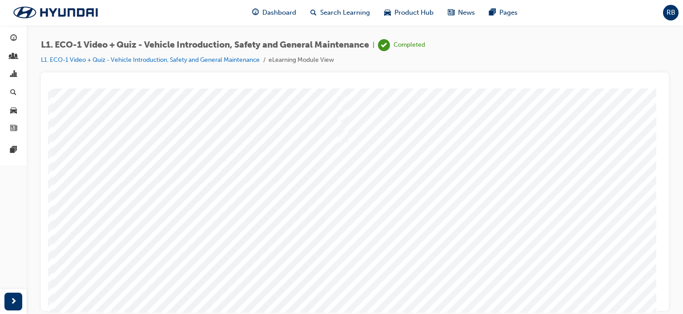
click at [417, 257] on div at bounding box center [354, 176] width 605 height 320
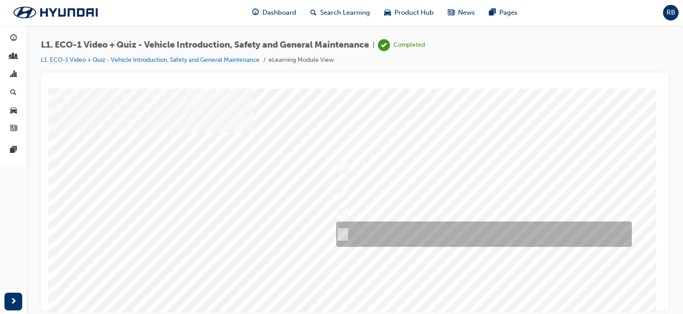
click at [359, 235] on div at bounding box center [482, 233] width 296 height 25
radio input "true"
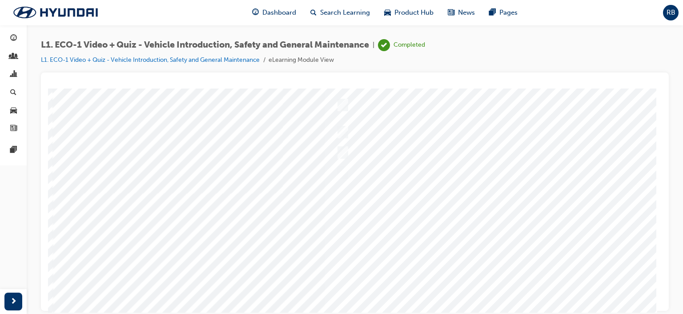
scroll to position [89, 0]
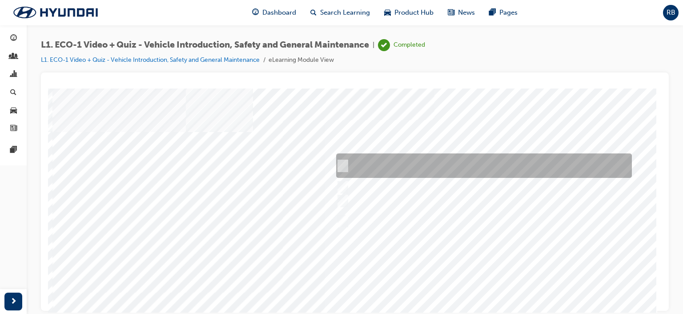
click at [349, 165] on div at bounding box center [482, 165] width 296 height 24
radio input "true"
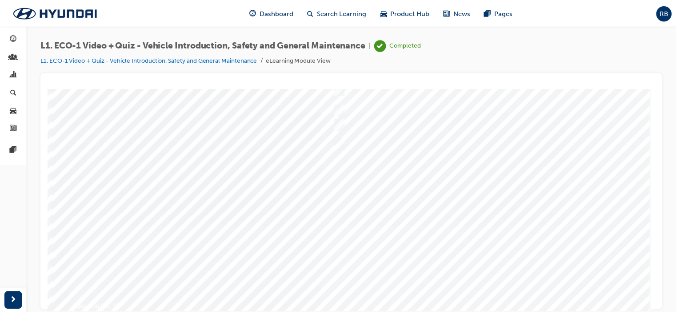
scroll to position [116, 0]
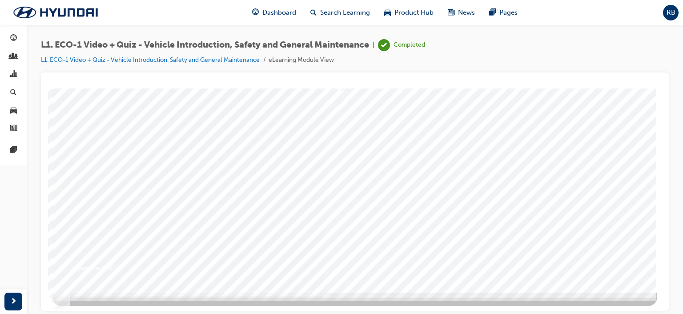
click at [426, 248] on div at bounding box center [354, 132] width 605 height 320
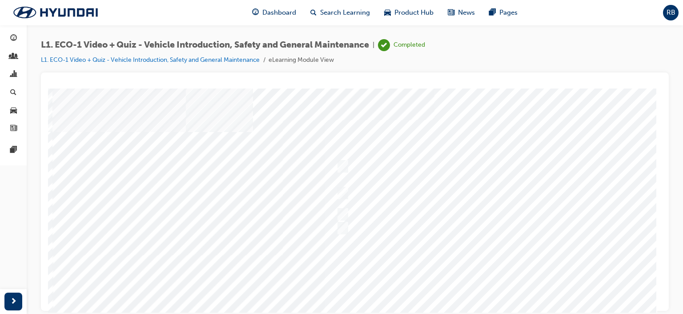
scroll to position [44, 0]
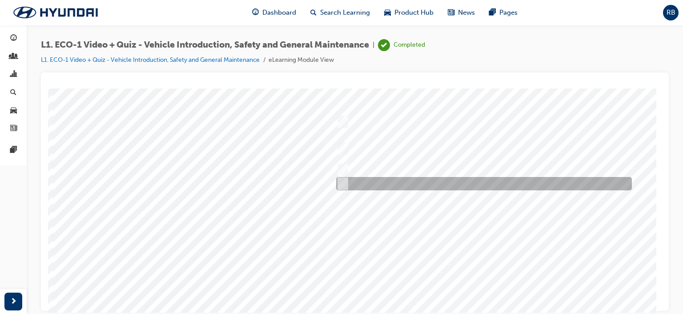
click at [353, 178] on div at bounding box center [482, 183] width 296 height 13
radio input "true"
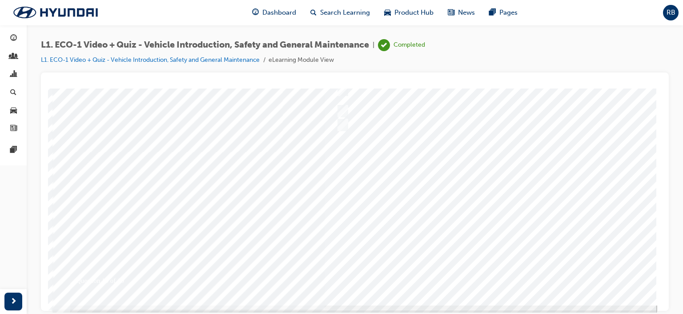
scroll to position [116, 0]
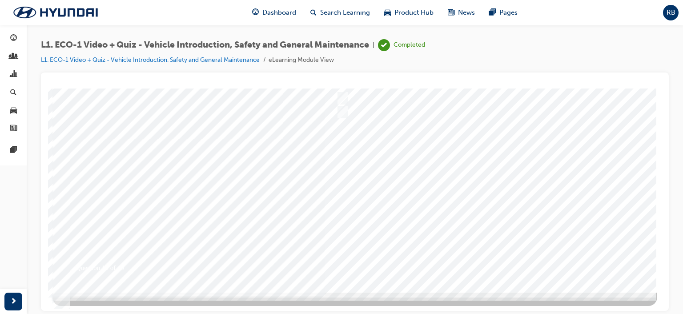
click at [413, 243] on div at bounding box center [354, 132] width 605 height 320
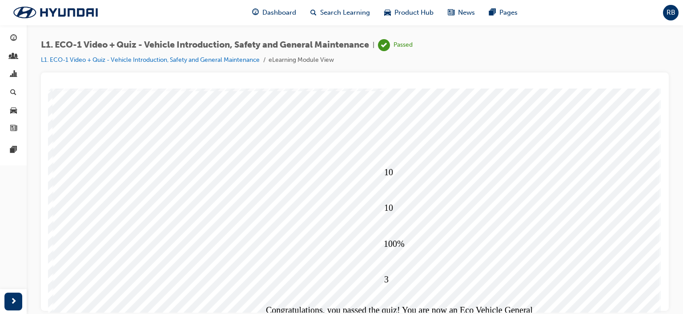
scroll to position [89, 0]
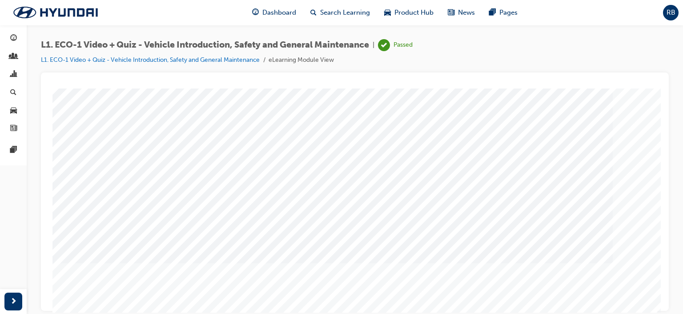
scroll to position [116, 0]
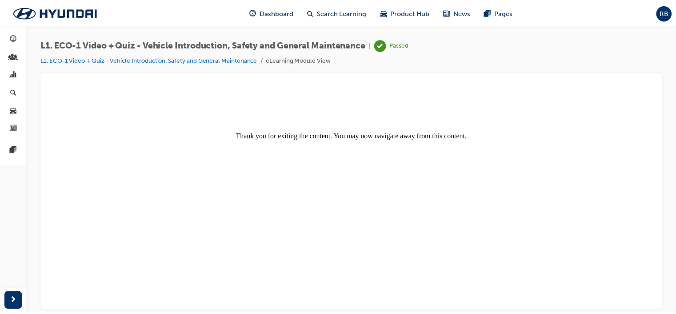
scroll to position [0, 0]
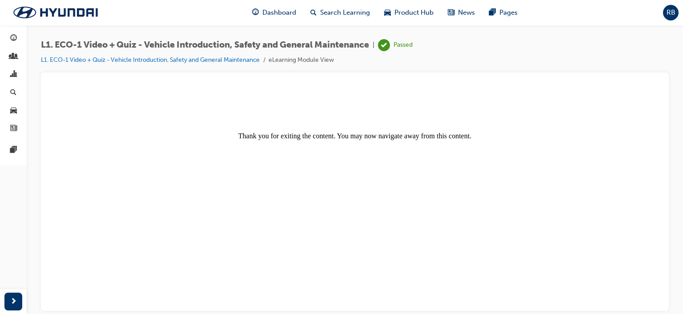
click at [372, 104] on center "Thank you for exiting the content. You may now navigate away from this content." at bounding box center [355, 116] width 607 height 48
click at [10, 53] on span "people-icon" at bounding box center [13, 57] width 7 height 8
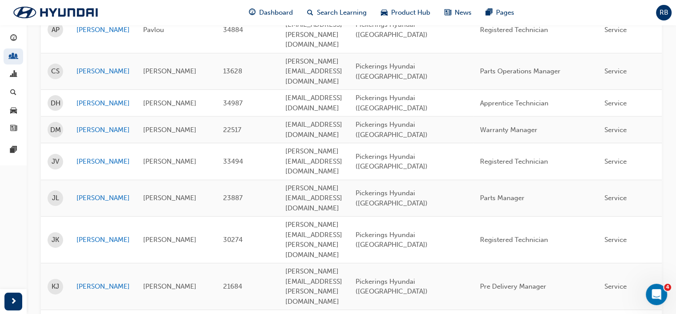
scroll to position [267, 0]
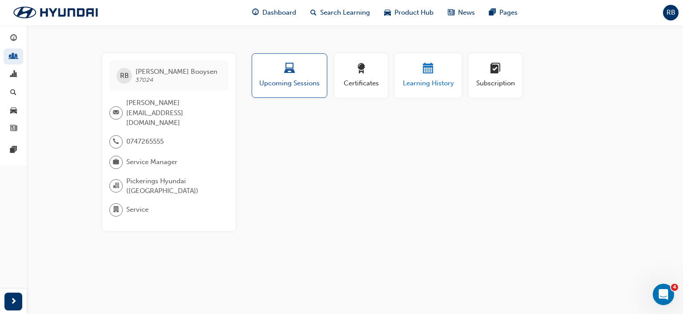
click at [424, 82] on span "Learning History" at bounding box center [428, 83] width 53 height 10
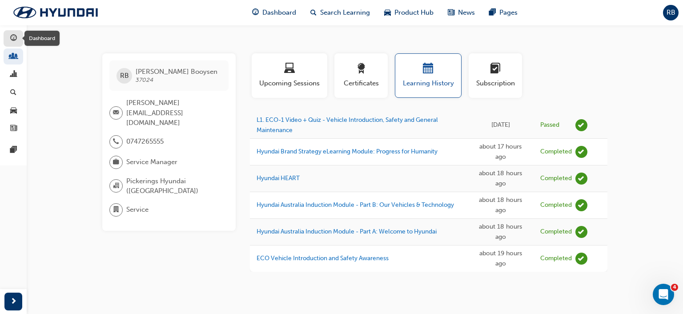
click at [11, 40] on span "guage-icon" at bounding box center [13, 39] width 7 height 8
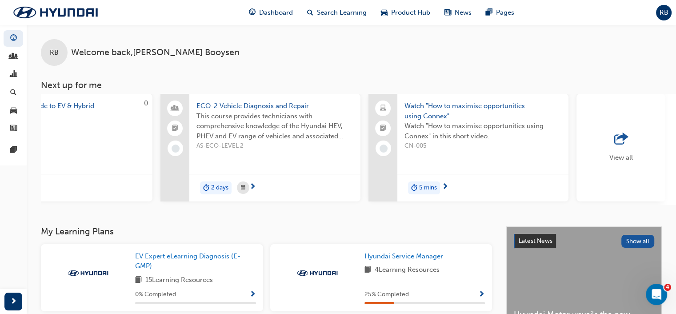
scroll to position [0, 512]
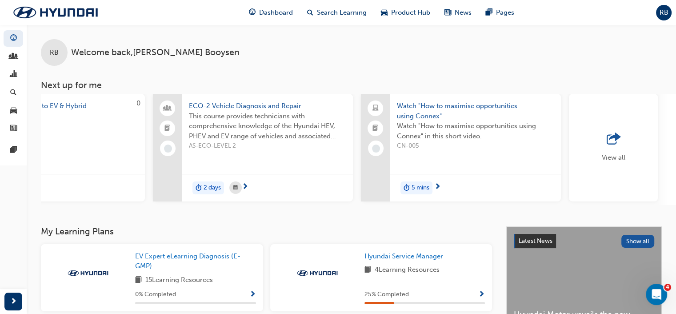
click at [419, 108] on span "Watch "How to maximise opportunities using Connex"" at bounding box center [475, 111] width 157 height 20
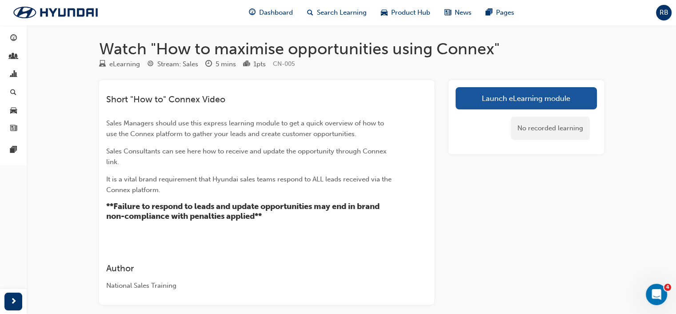
click at [502, 93] on link "Launch eLearning module" at bounding box center [526, 98] width 141 height 22
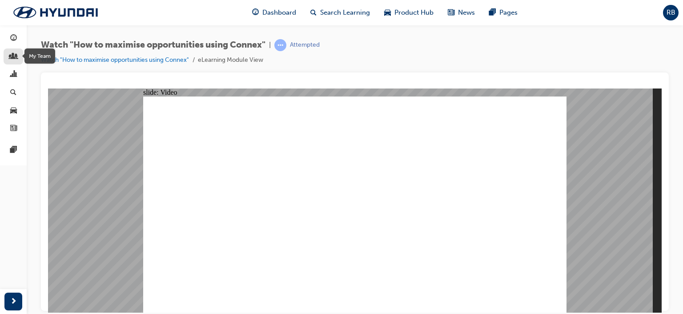
click at [17, 56] on div "button" at bounding box center [13, 56] width 11 height 11
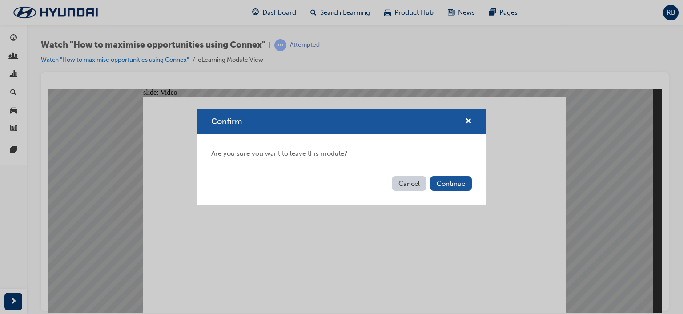
click at [409, 181] on button "Cancel" at bounding box center [409, 183] width 35 height 15
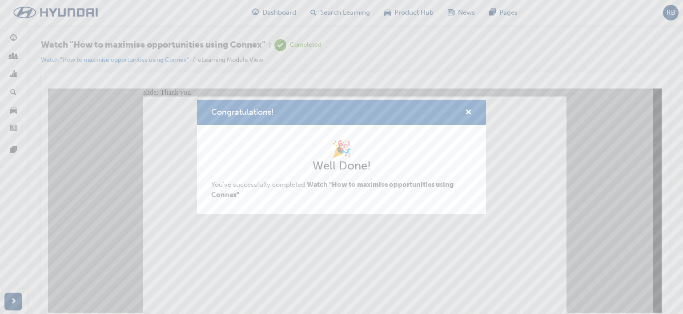
click at [359, 265] on div "Congratulations! 🎉 Well Done! You've successfully completed Watch "How to maxim…" at bounding box center [341, 157] width 683 height 314
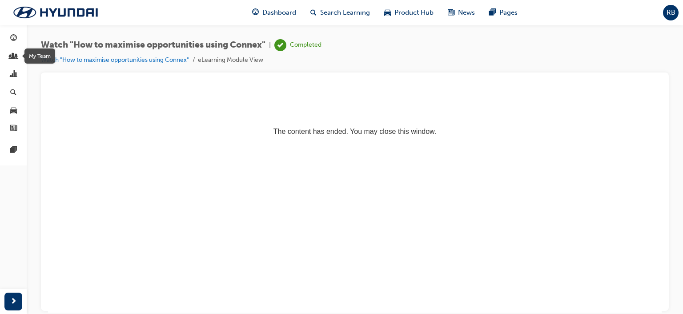
click at [43, 56] on div "My Team" at bounding box center [39, 55] width 31 height 15
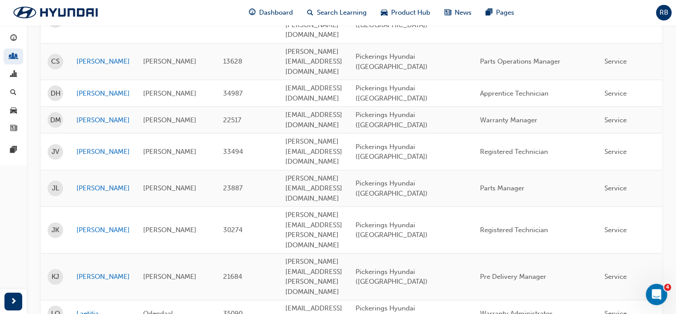
scroll to position [222, 0]
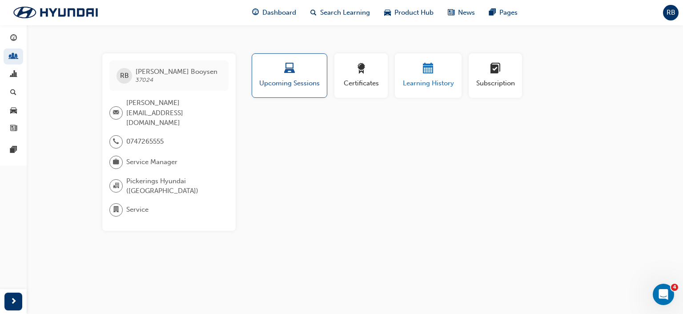
click at [423, 73] on span "calendar-icon" at bounding box center [428, 69] width 11 height 12
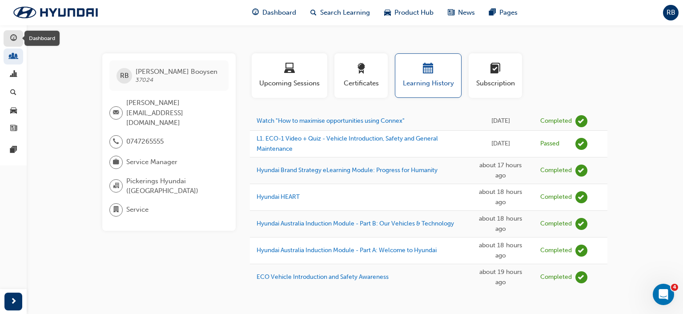
click at [11, 37] on span "guage-icon" at bounding box center [13, 39] width 7 height 8
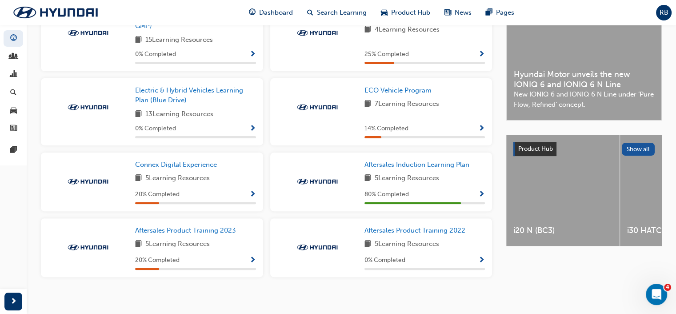
scroll to position [250, 0]
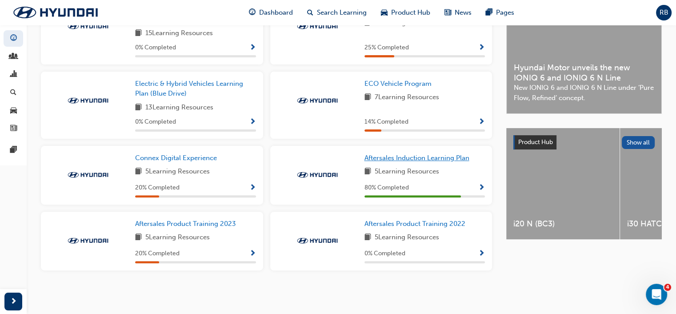
click at [407, 161] on span "Aftersales Induction Learning Plan" at bounding box center [417, 158] width 105 height 8
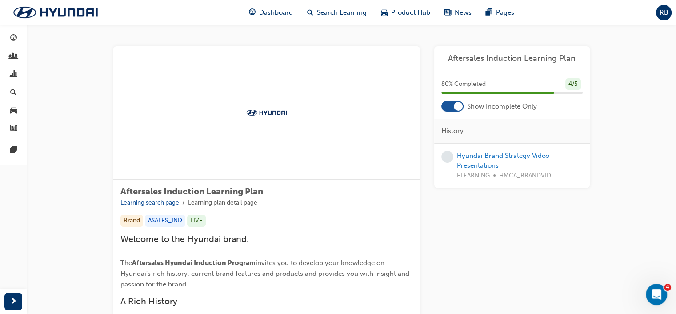
click at [454, 108] on div at bounding box center [458, 106] width 9 height 9
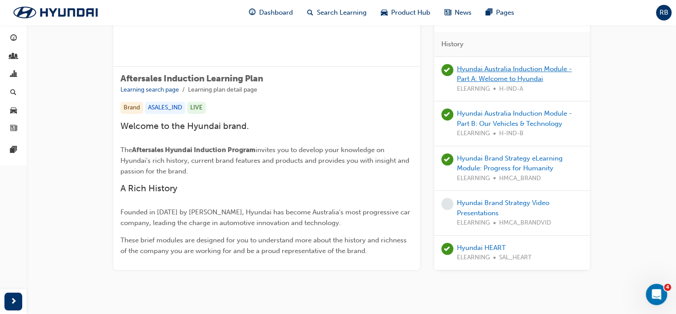
scroll to position [133, 0]
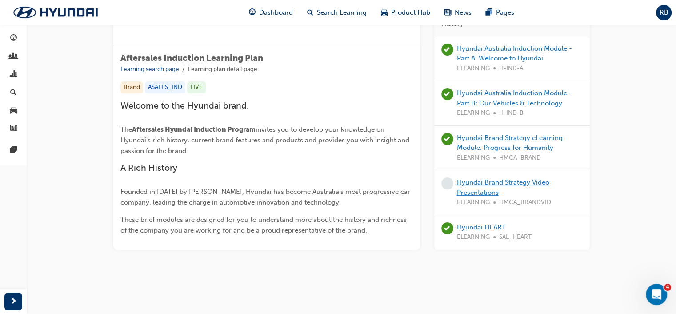
click at [474, 185] on link "Hyundai Brand Strategy Video Presentations" at bounding box center [503, 187] width 92 height 18
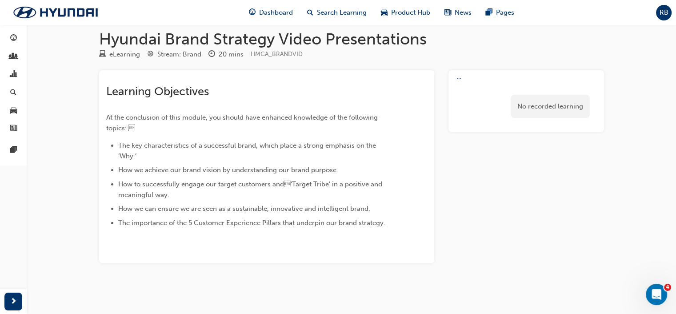
scroll to position [10, 0]
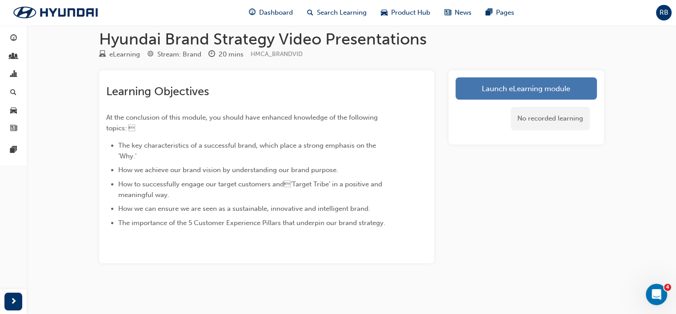
click at [509, 90] on link "Launch eLearning module" at bounding box center [526, 88] width 141 height 22
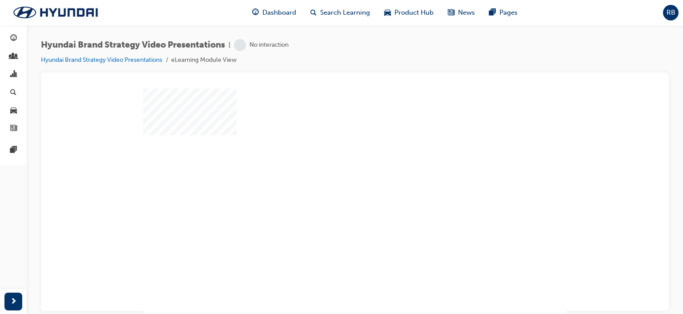
click at [337, 182] on div "play" at bounding box center [337, 182] width 0 height 0
